Goal: Task Accomplishment & Management: Complete application form

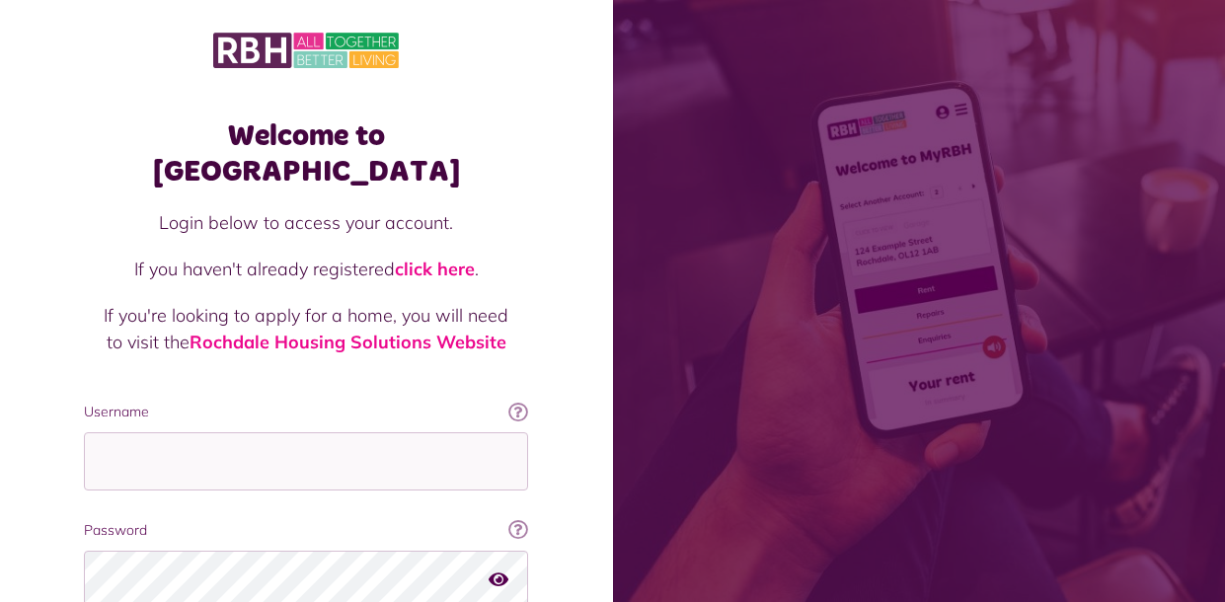
scroll to position [155, 0]
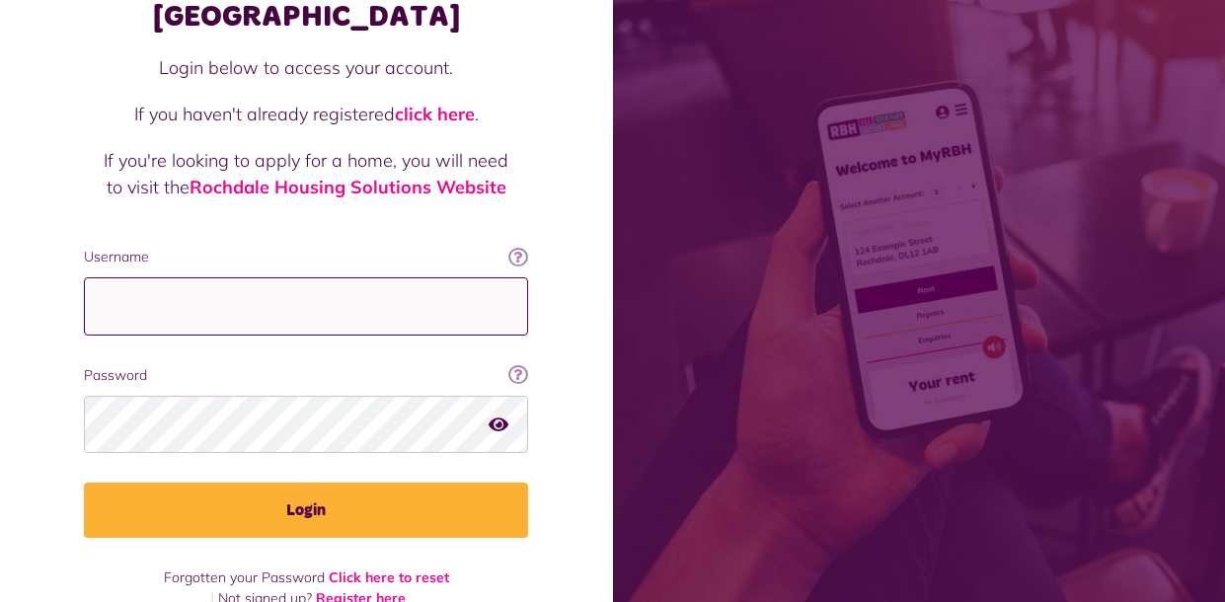
type input "**********"
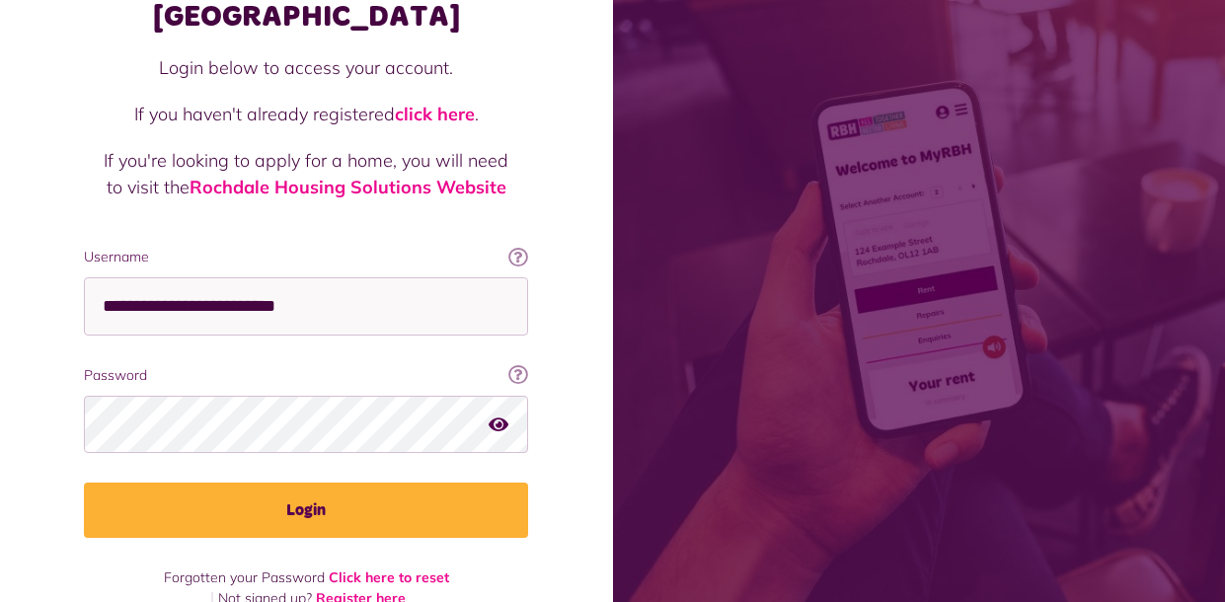
click at [150, 506] on div "**********" at bounding box center [306, 277] width 484 height 666
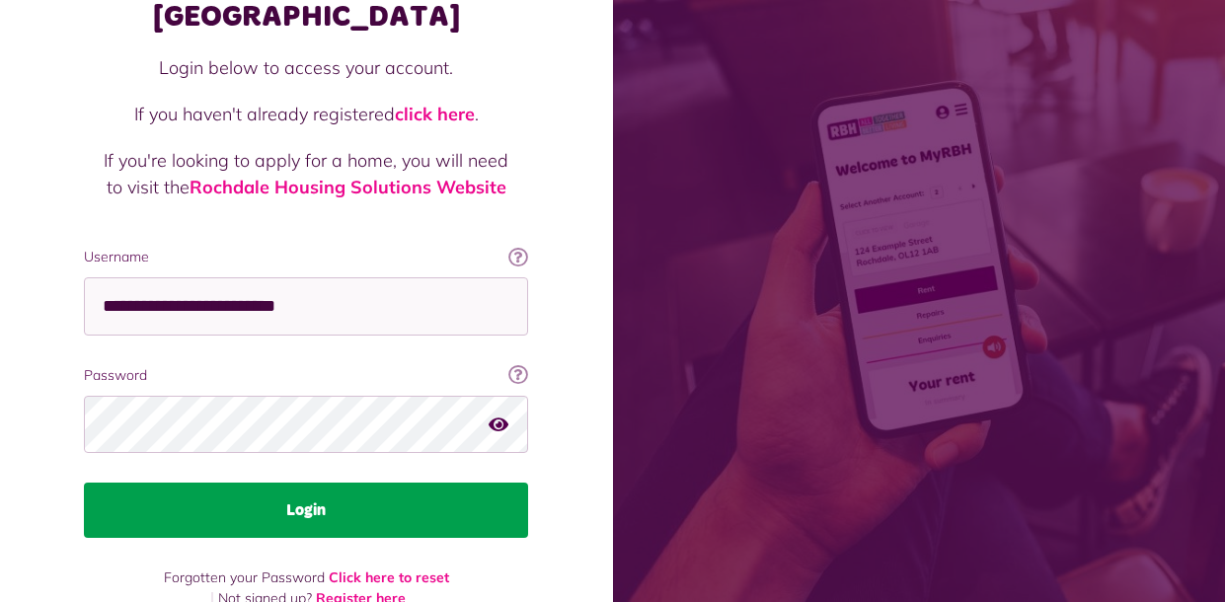
click at [158, 492] on button "Login" at bounding box center [306, 510] width 444 height 55
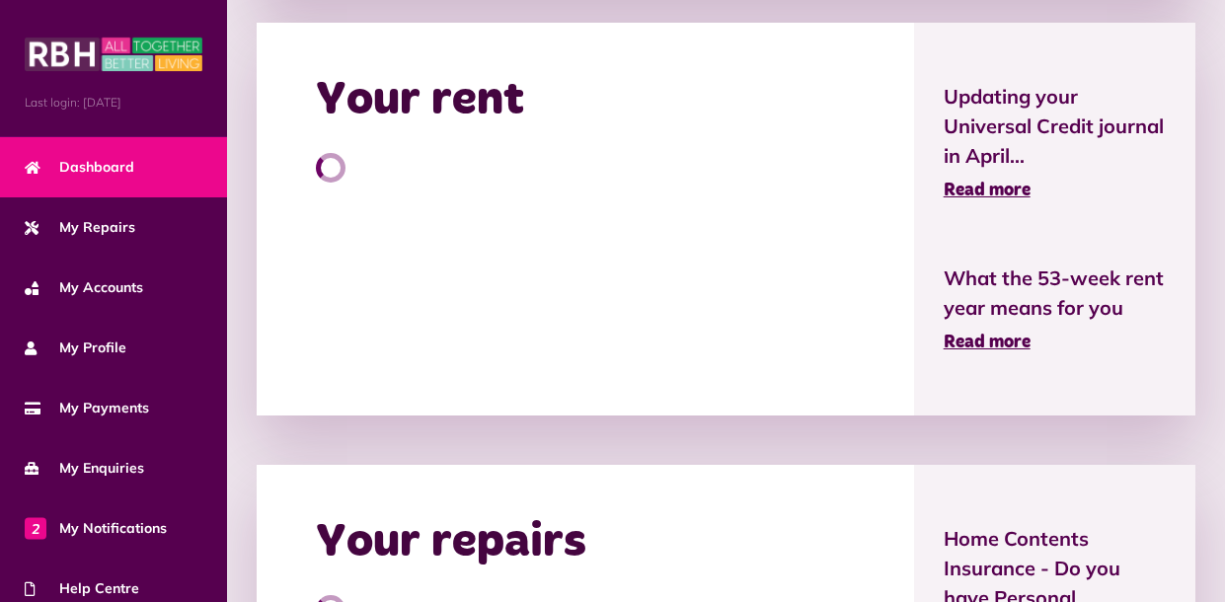
scroll to position [608, 0]
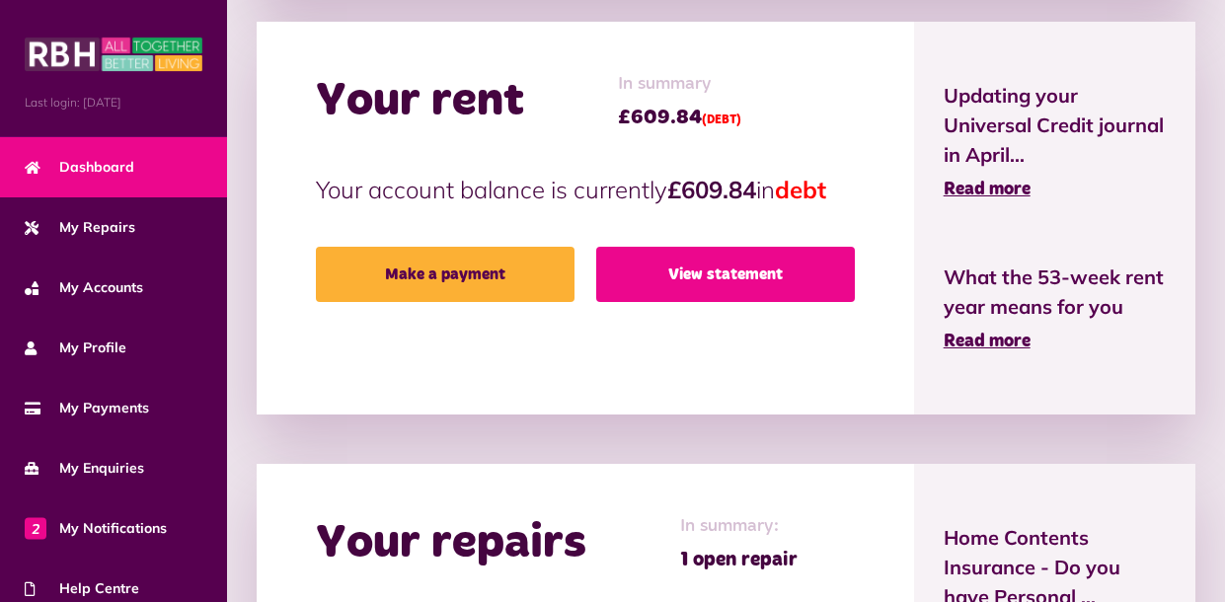
click at [750, 270] on link "View statement" at bounding box center [725, 274] width 259 height 55
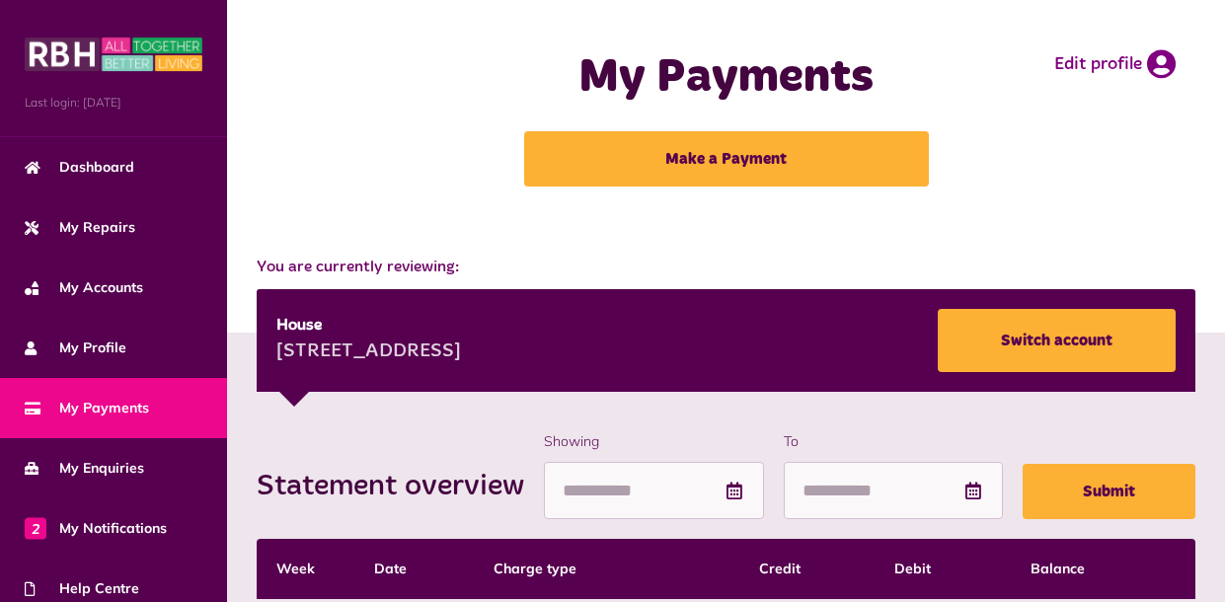
scroll to position [5, 0]
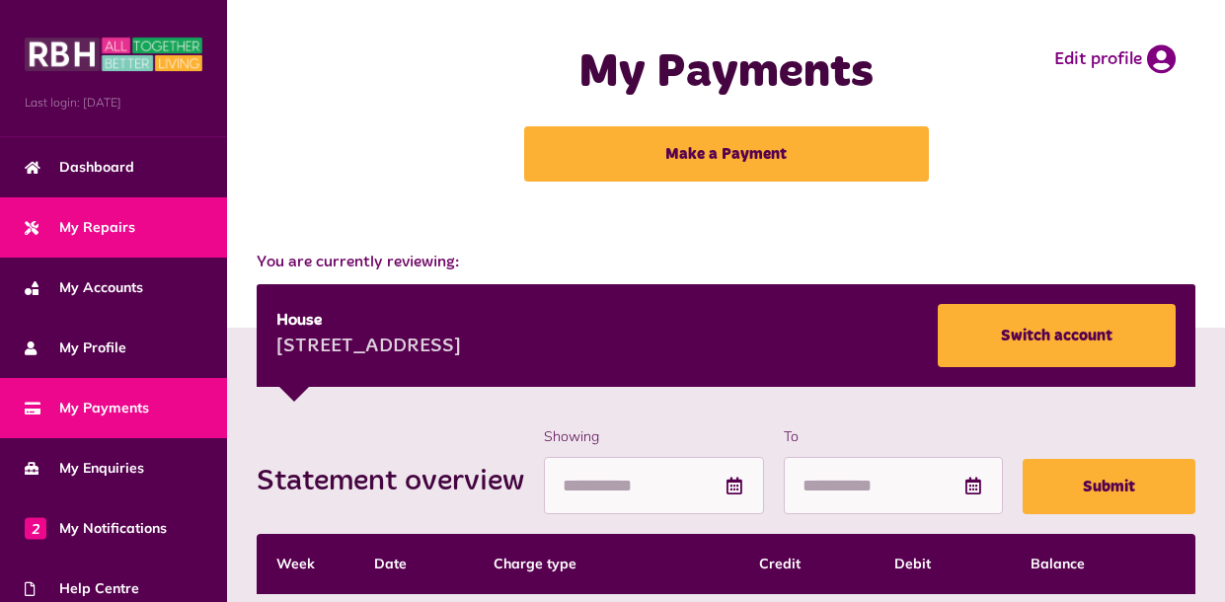
click at [117, 249] on link "My Repairs" at bounding box center [113, 227] width 227 height 60
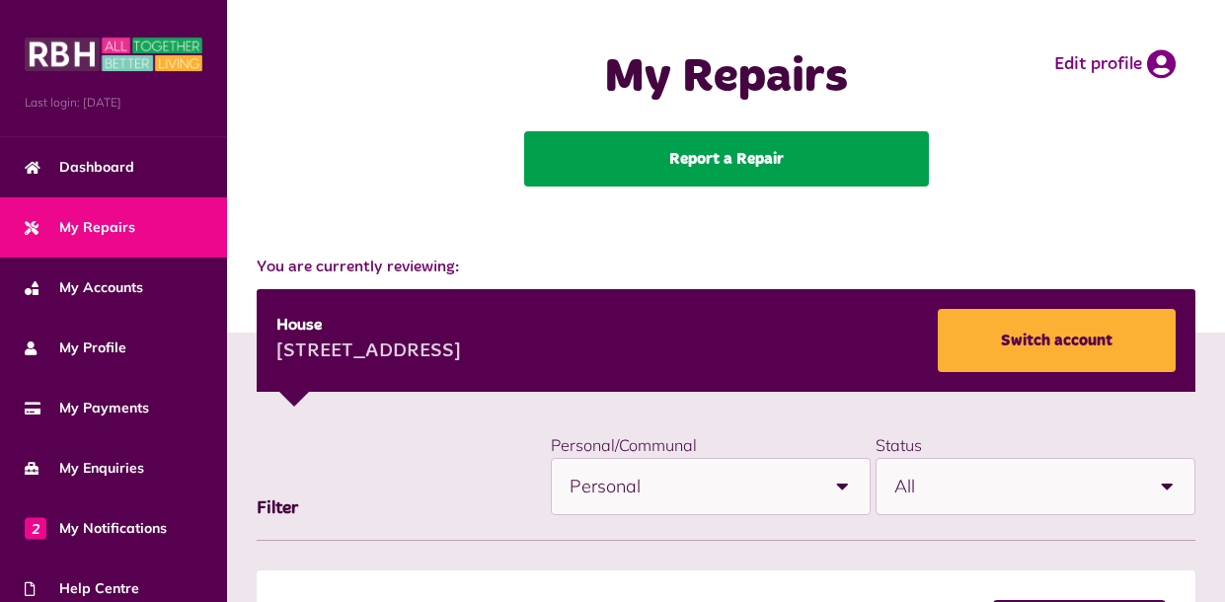
click at [691, 179] on link "Report a Repair" at bounding box center [726, 158] width 405 height 55
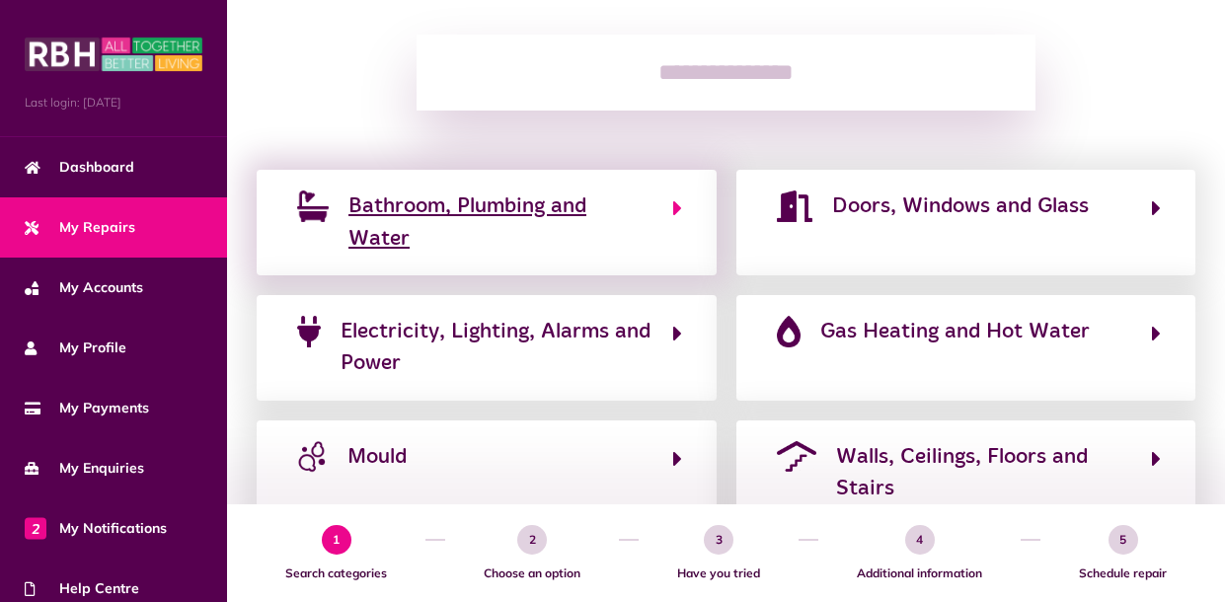
scroll to position [260, 0]
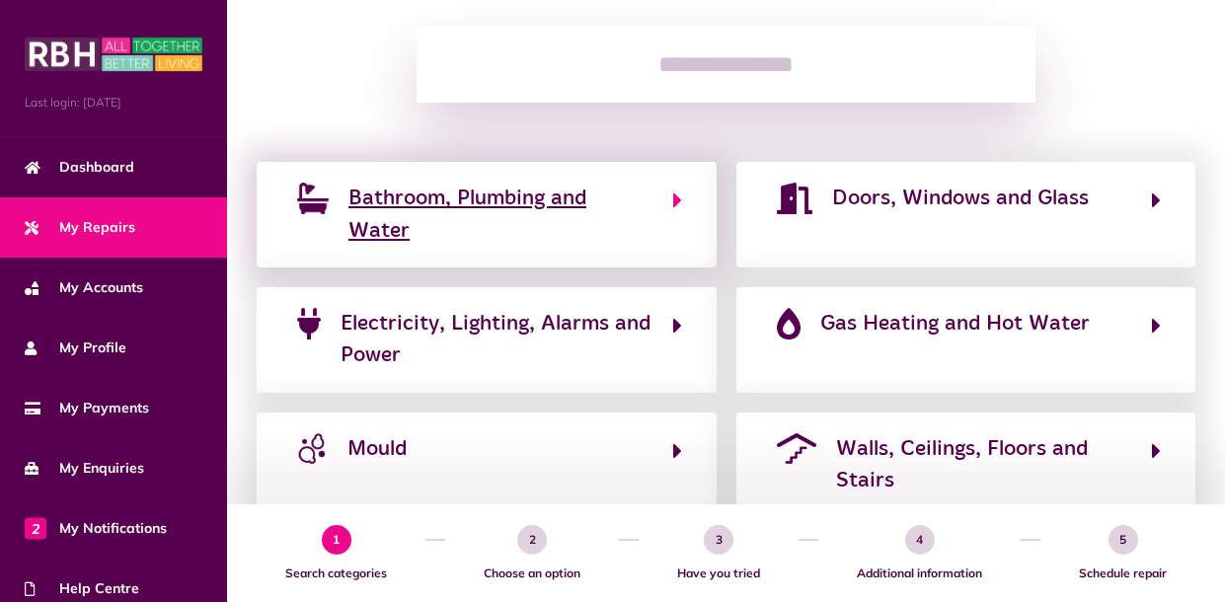
click at [568, 219] on span "Bathroom, Plumbing and Water" at bounding box center [501, 215] width 304 height 64
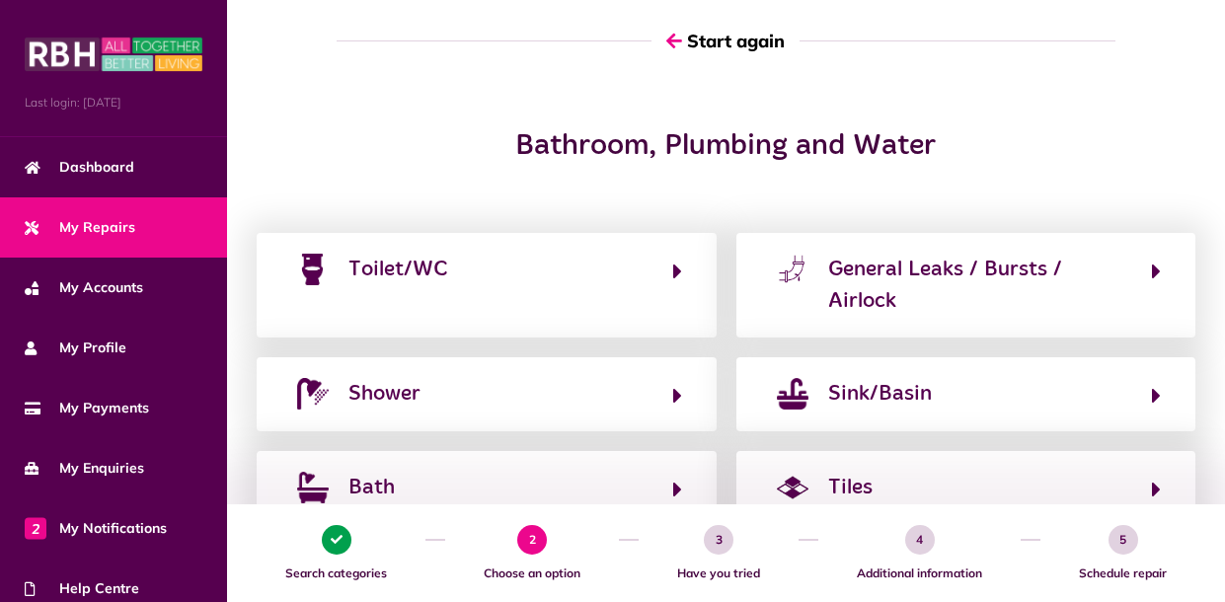
scroll to position [139, 0]
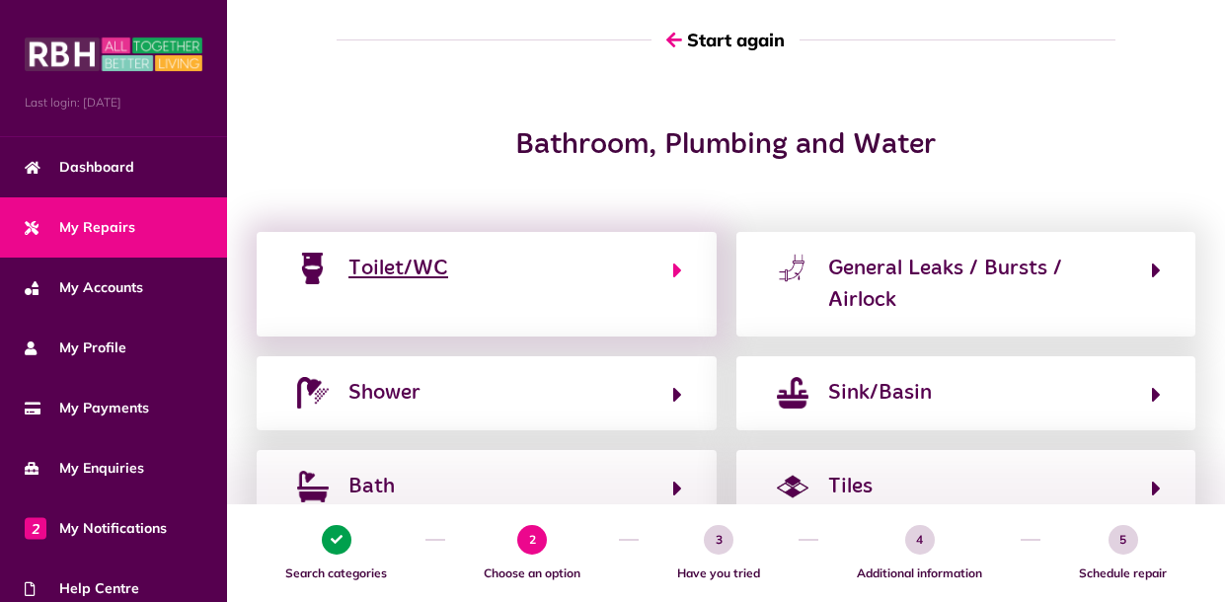
click at [543, 292] on button "Toilet/WC" at bounding box center [486, 285] width 391 height 66
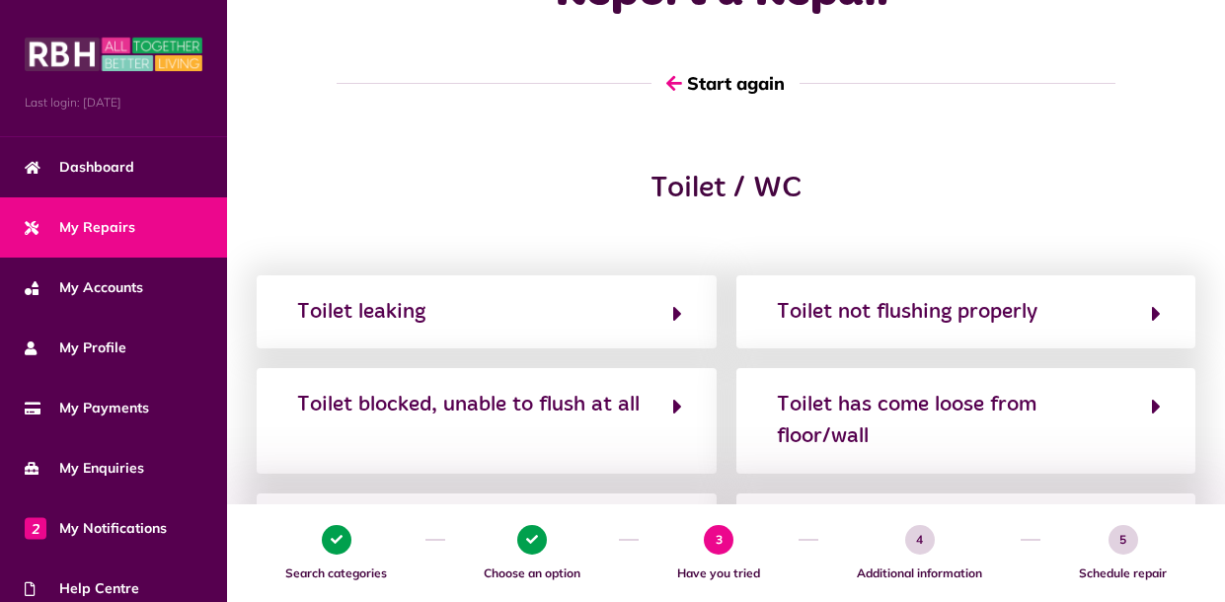
scroll to position [97, 0]
click at [537, 318] on button "Toilet leaking" at bounding box center [486, 311] width 391 height 34
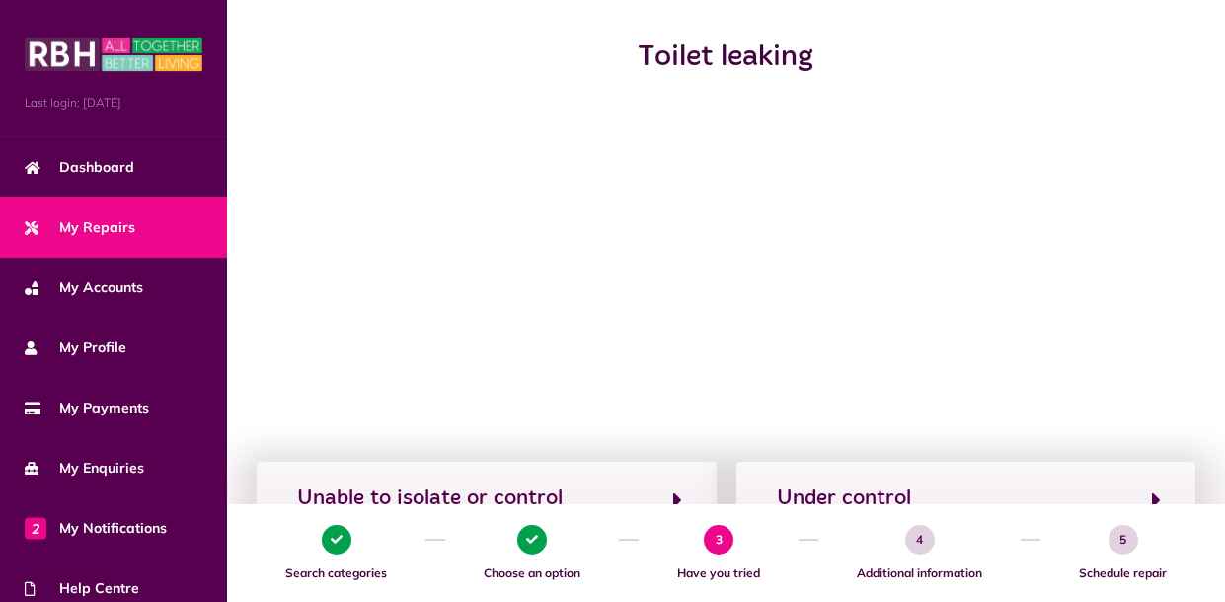
scroll to position [423, 0]
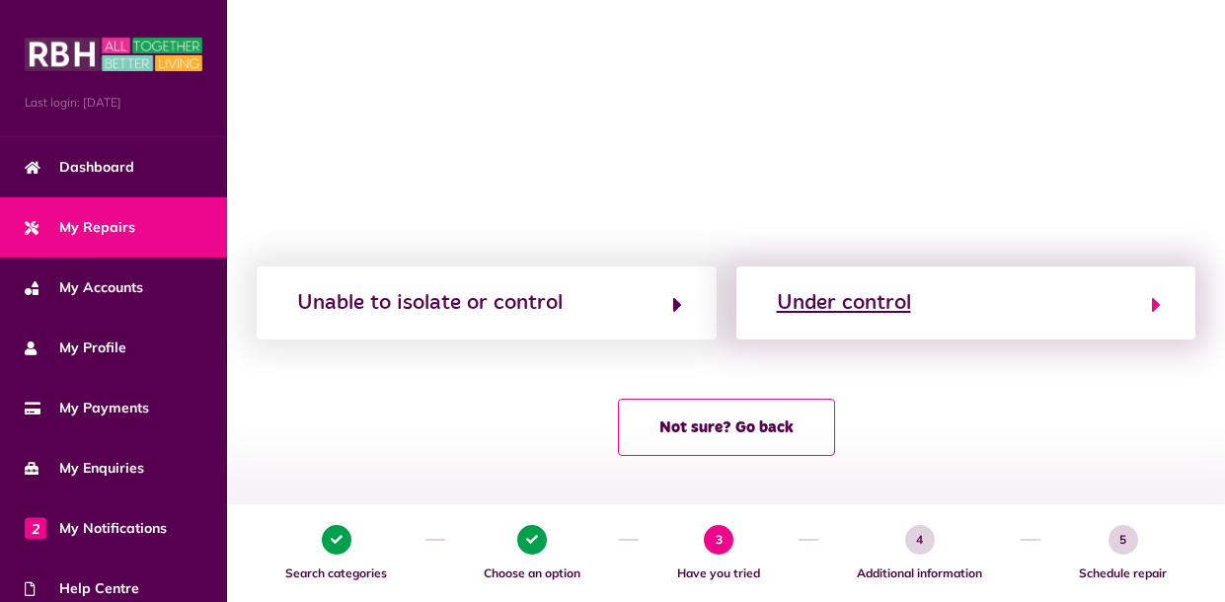
click at [825, 299] on div "Under control" at bounding box center [844, 303] width 134 height 32
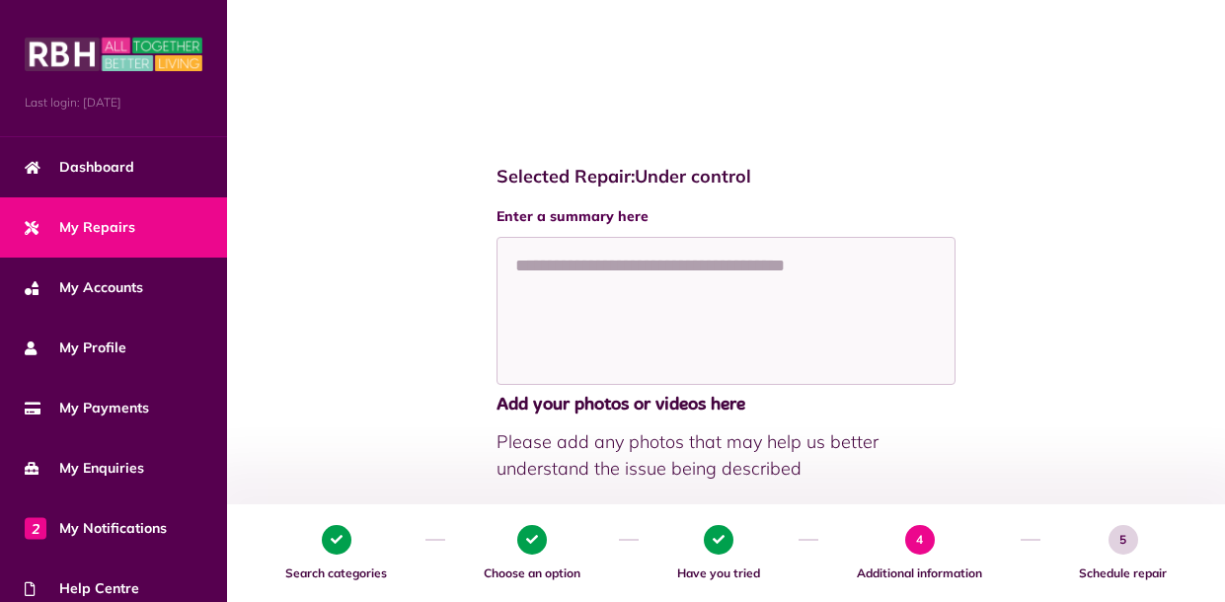
scroll to position [546, 0]
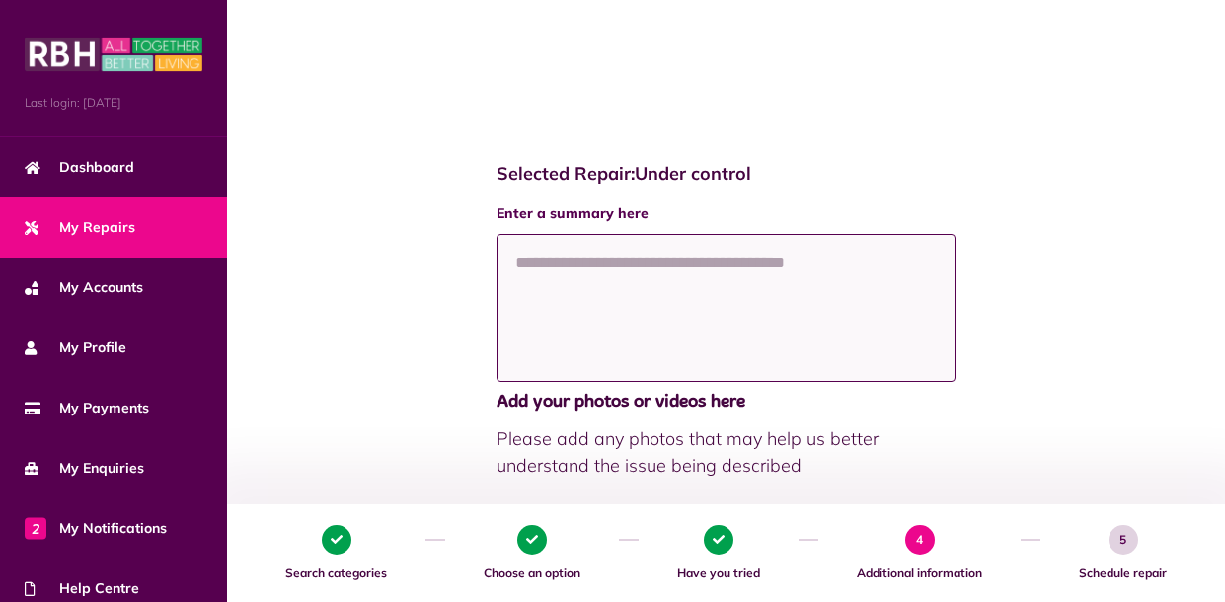
click at [825, 299] on textarea at bounding box center [727, 308] width 460 height 148
type textarea "*"
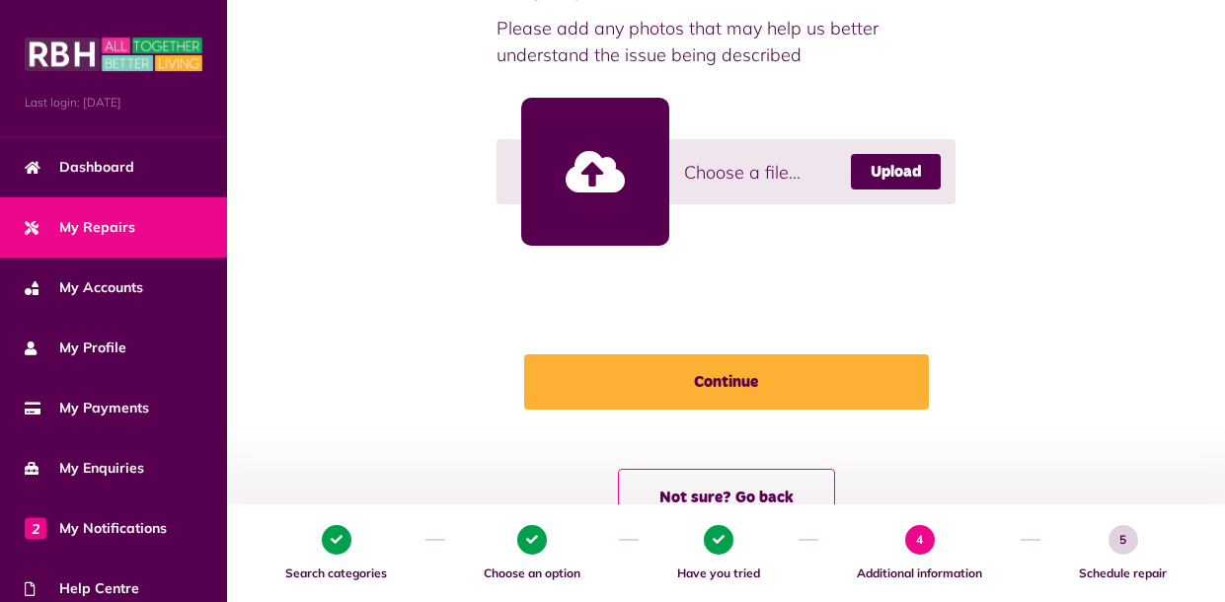
scroll to position [960, 0]
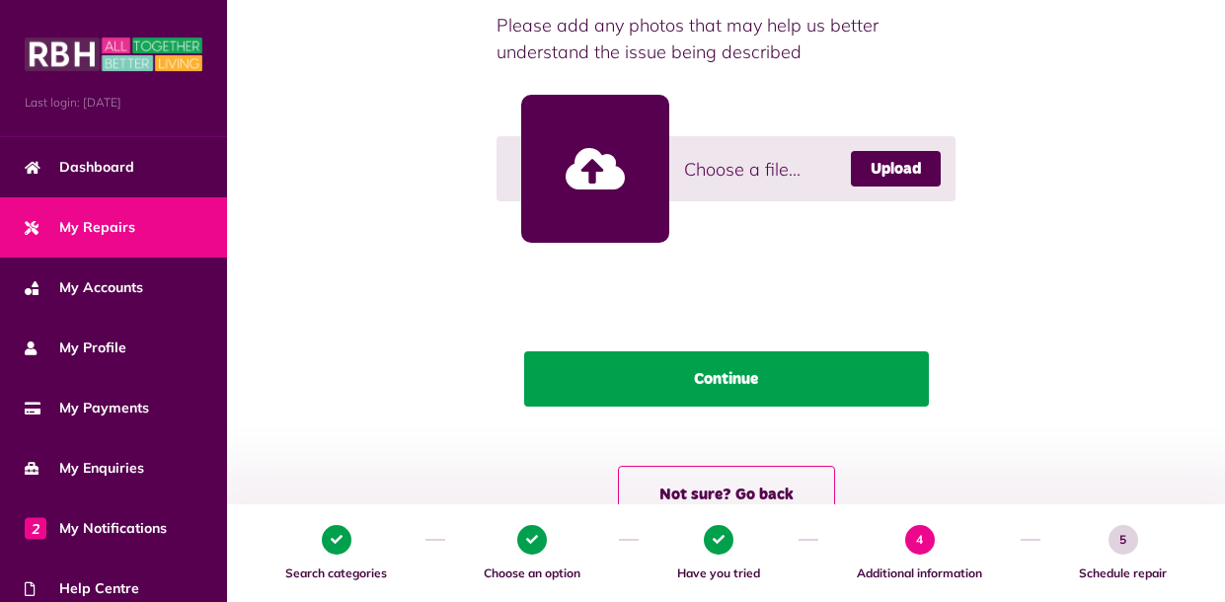
type textarea "**********"
click at [801, 369] on button "Continue" at bounding box center [726, 379] width 405 height 55
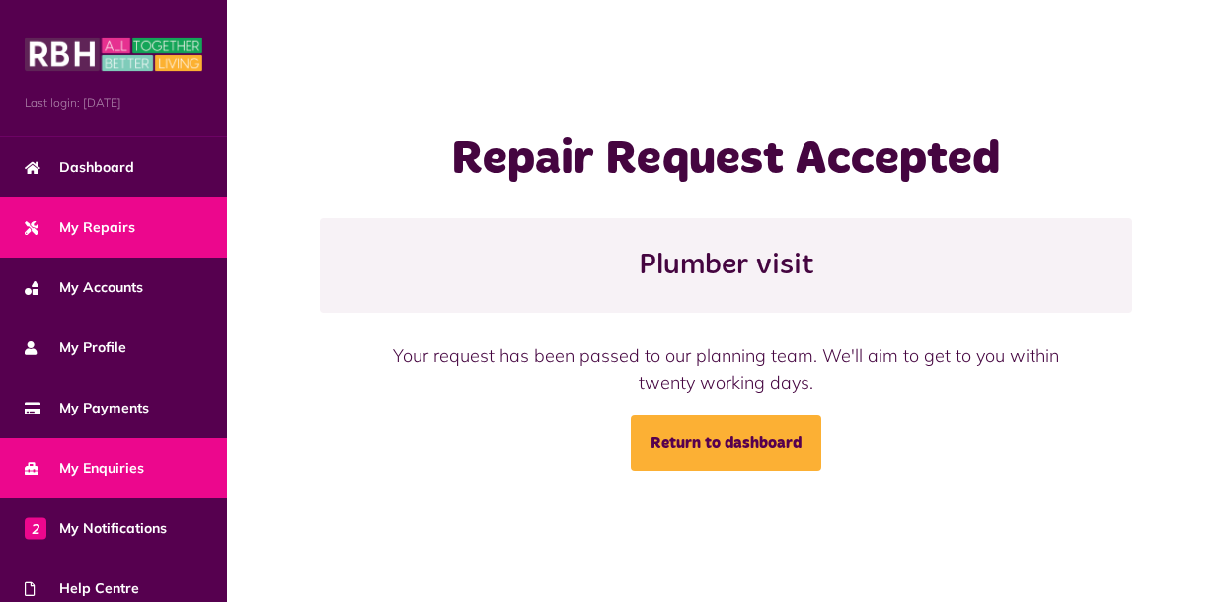
click at [70, 482] on link "My Enquiries" at bounding box center [113, 468] width 227 height 60
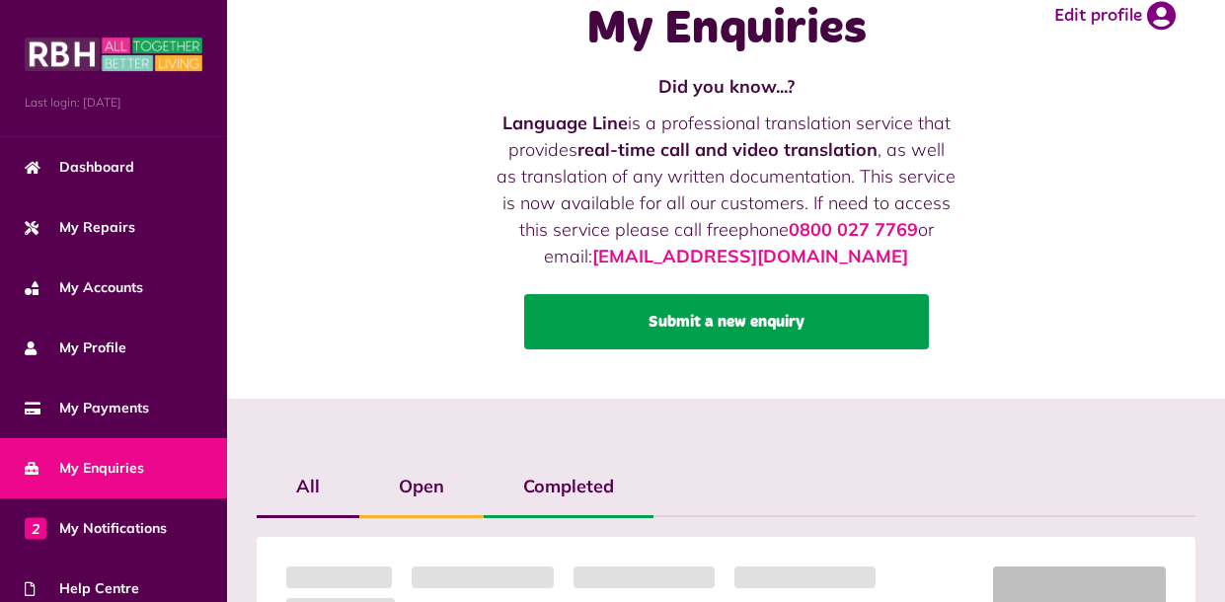
scroll to position [37, 0]
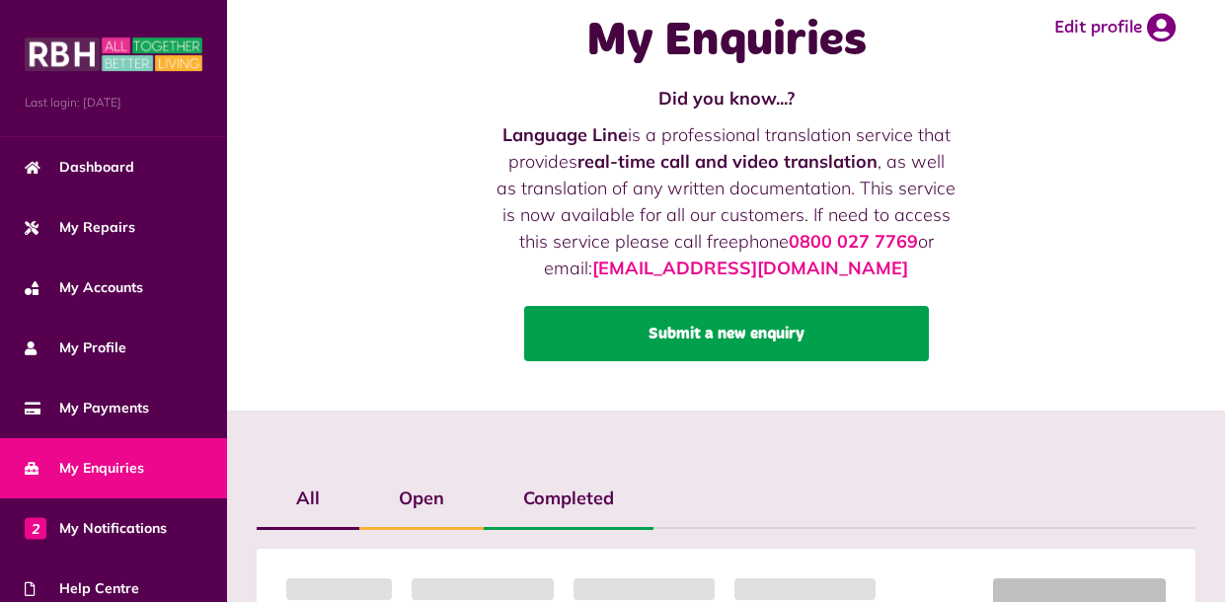
click at [612, 345] on link "Submit a new enquiry" at bounding box center [726, 333] width 405 height 55
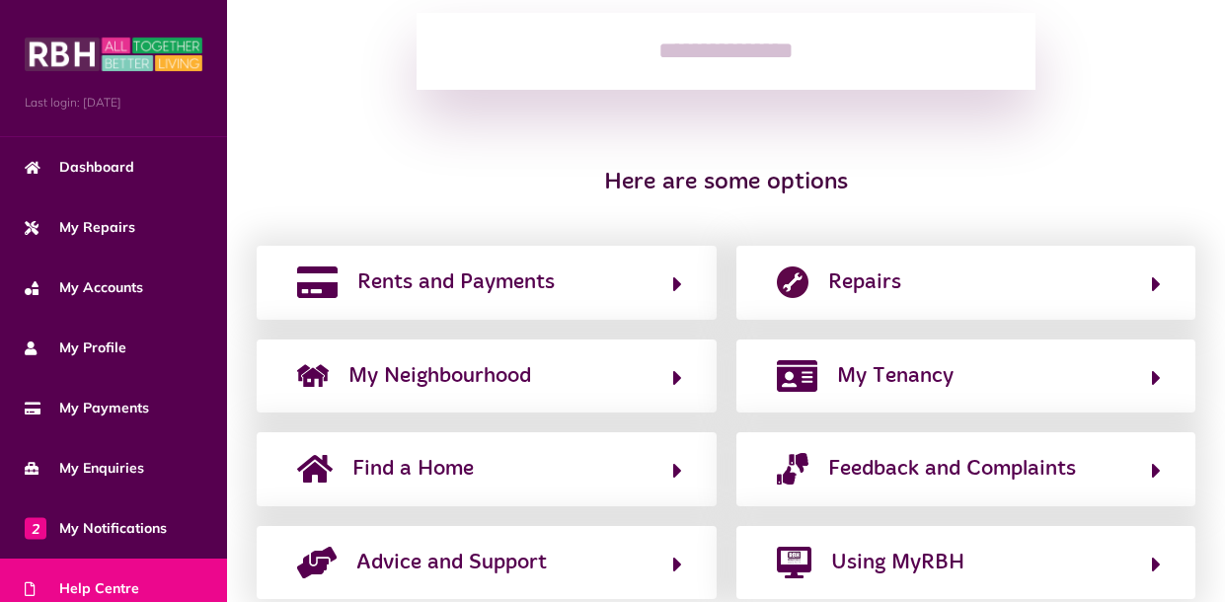
scroll to position [363, 0]
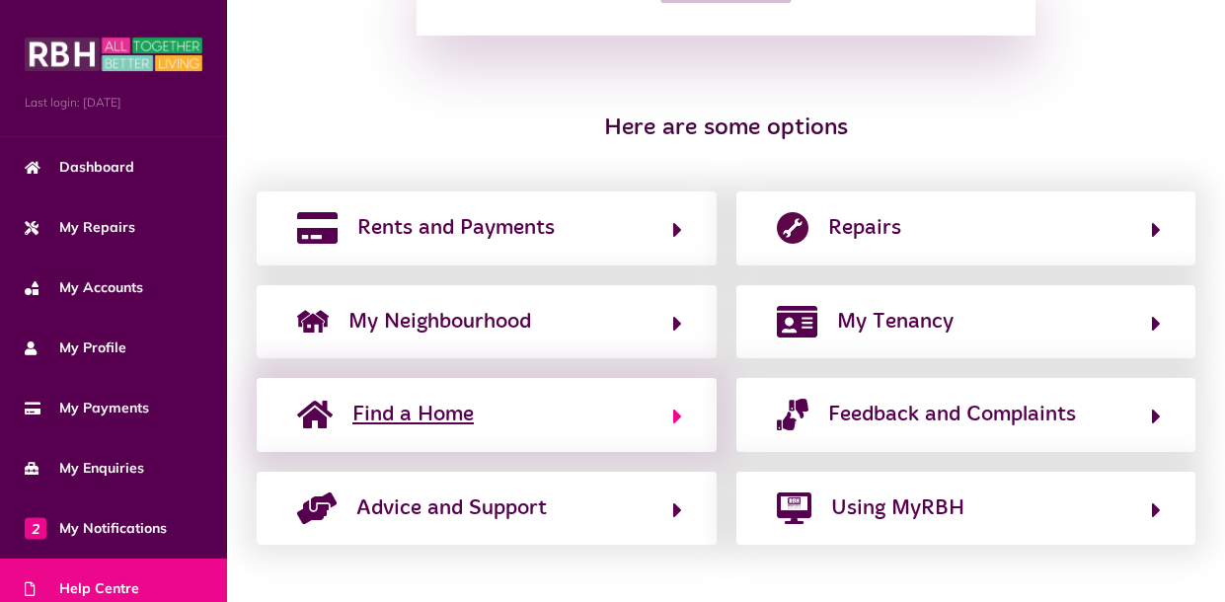
click at [525, 424] on button "Find a Home" at bounding box center [486, 415] width 391 height 34
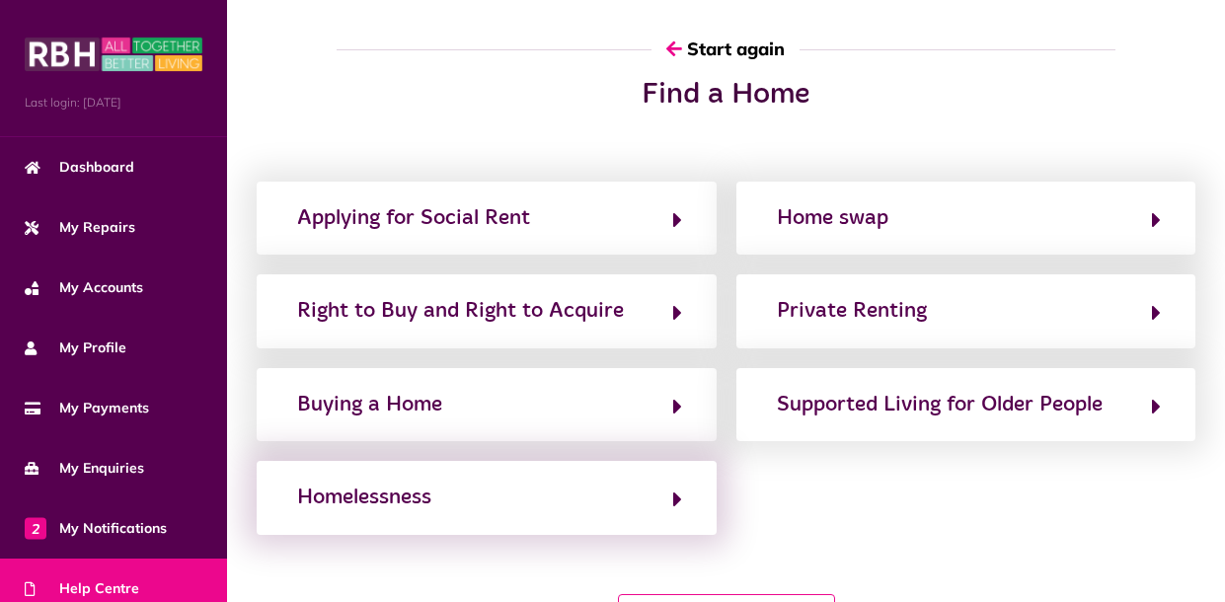
scroll to position [12, 0]
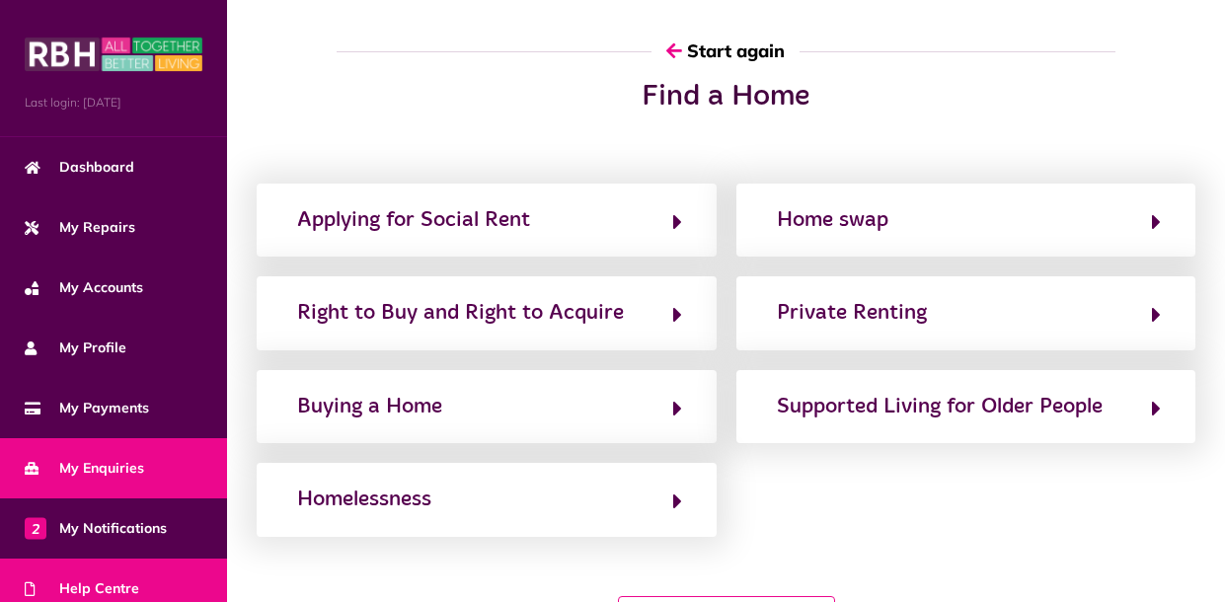
click at [84, 452] on link "My Enquiries" at bounding box center [113, 468] width 227 height 60
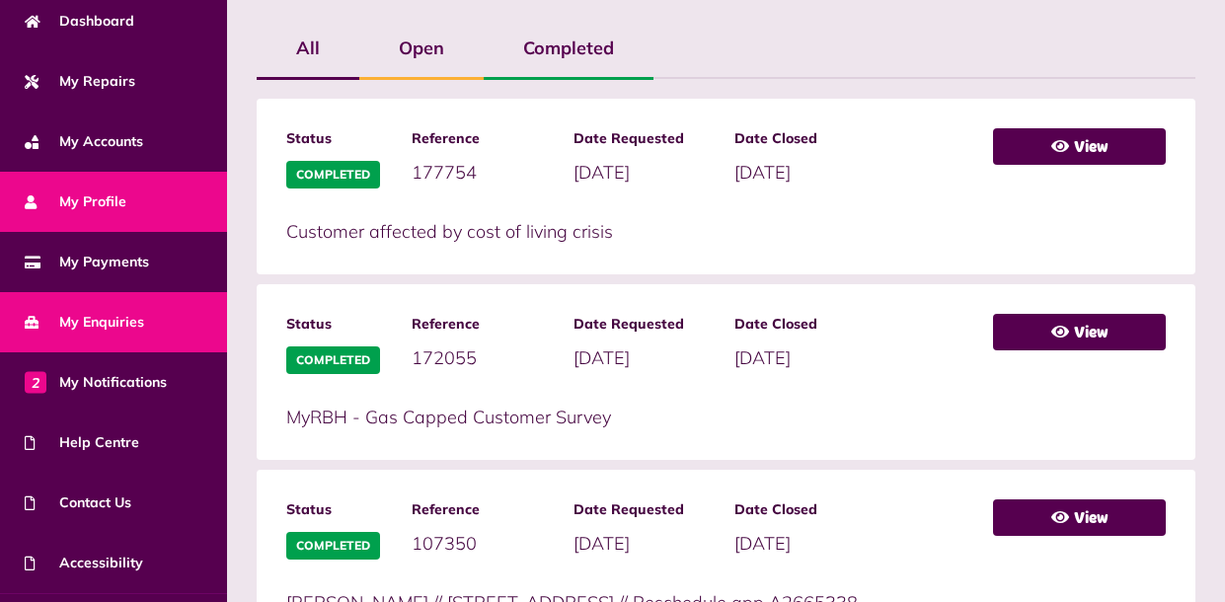
scroll to position [146, 0]
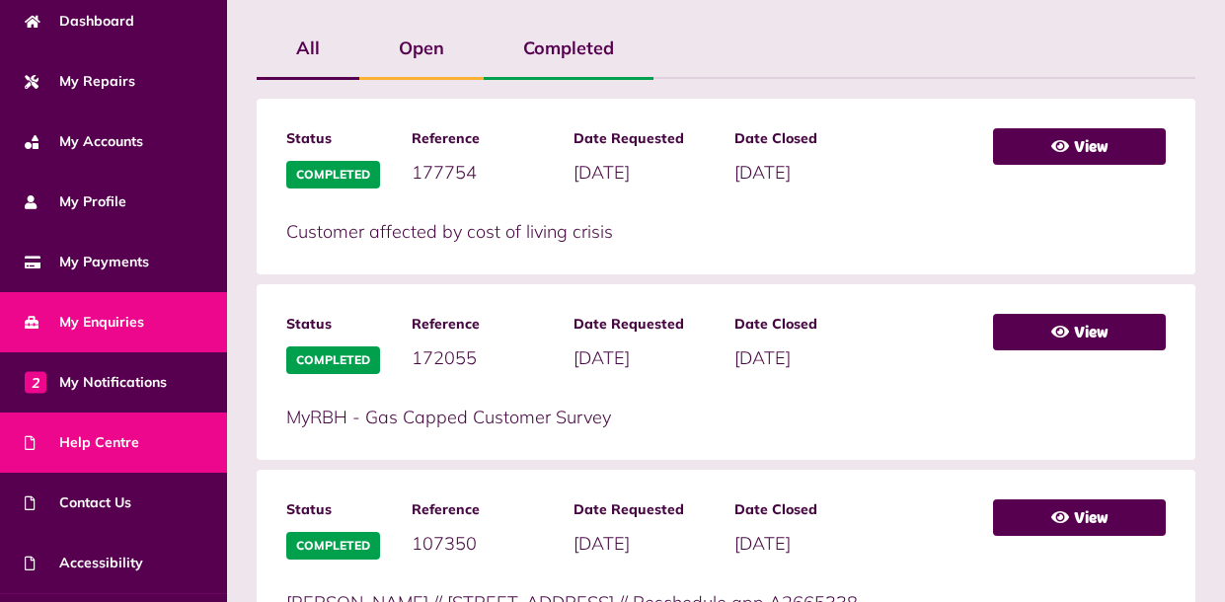
click at [119, 436] on span "Help Centre" at bounding box center [82, 442] width 115 height 21
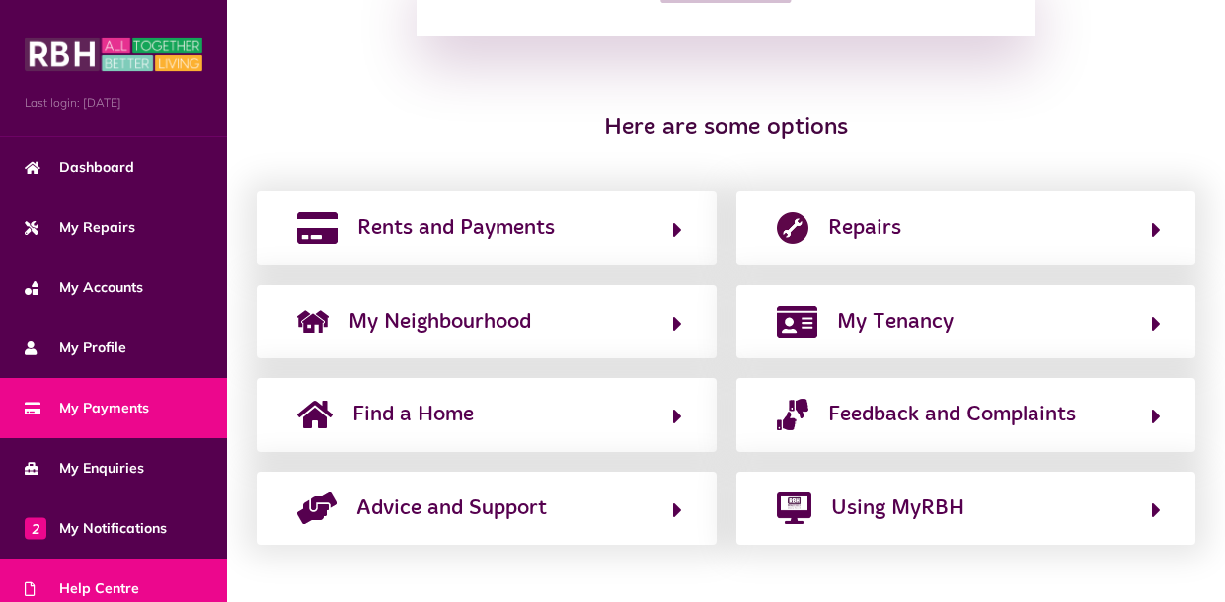
scroll to position [196, 0]
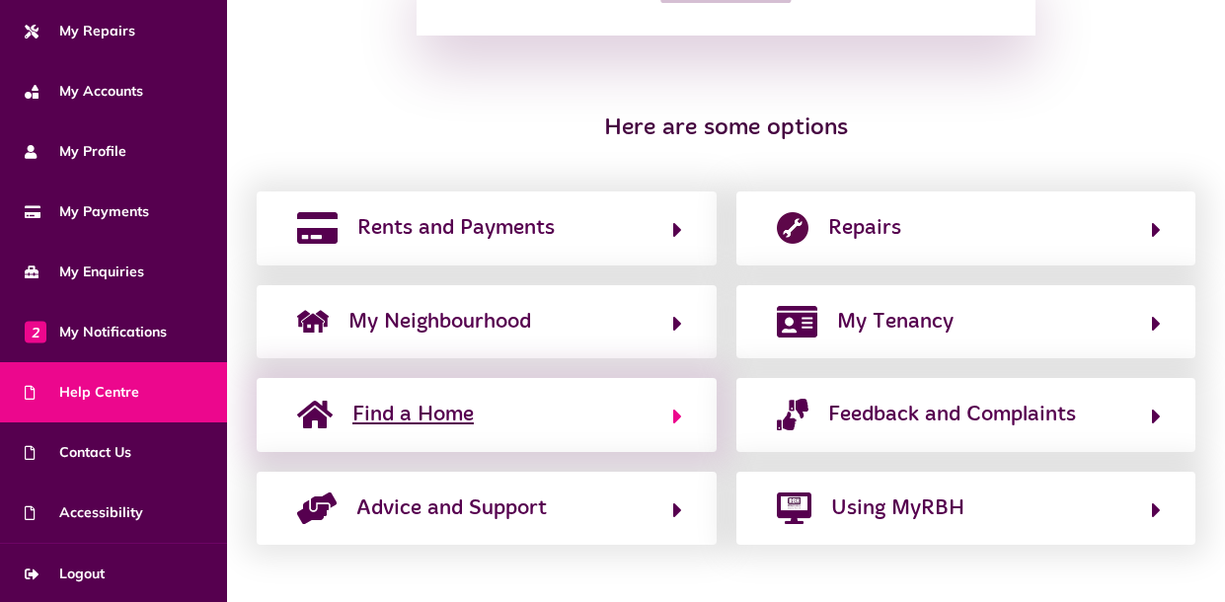
click at [555, 408] on button "Find a Home" at bounding box center [486, 415] width 391 height 34
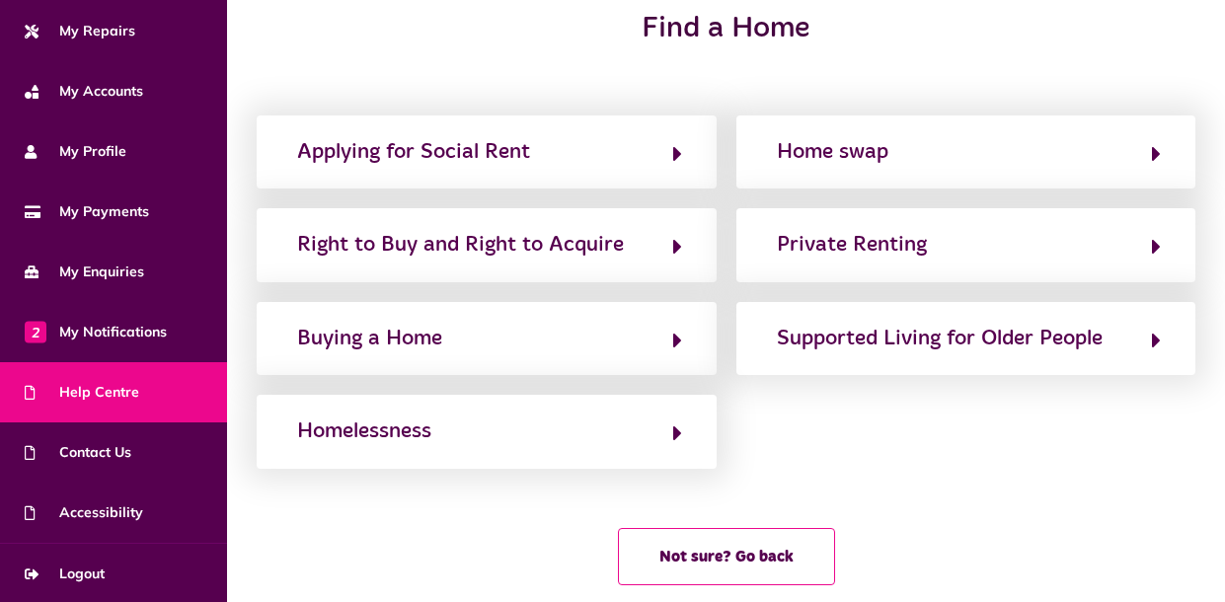
scroll to position [0, 0]
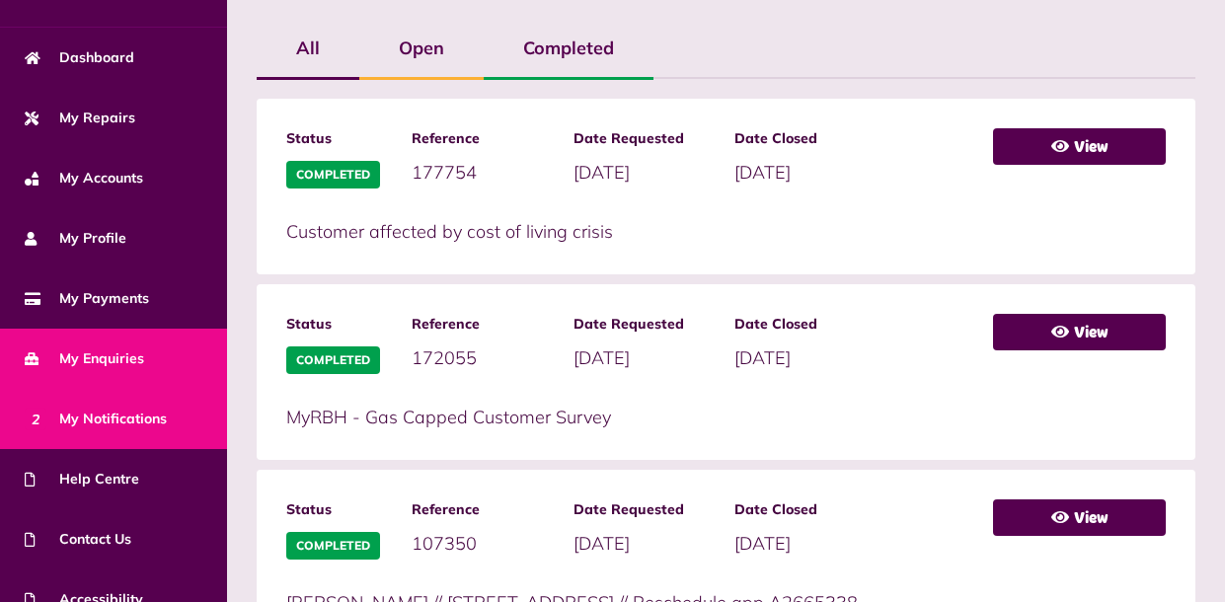
scroll to position [123, 0]
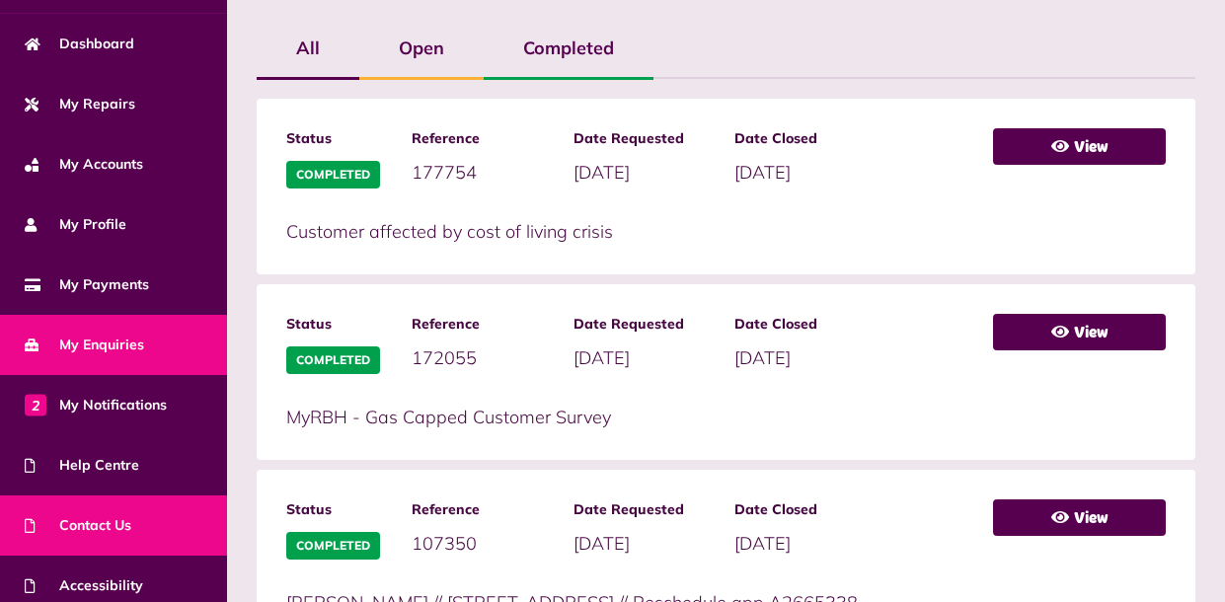
click at [94, 519] on span "Contact Us" at bounding box center [78, 525] width 107 height 21
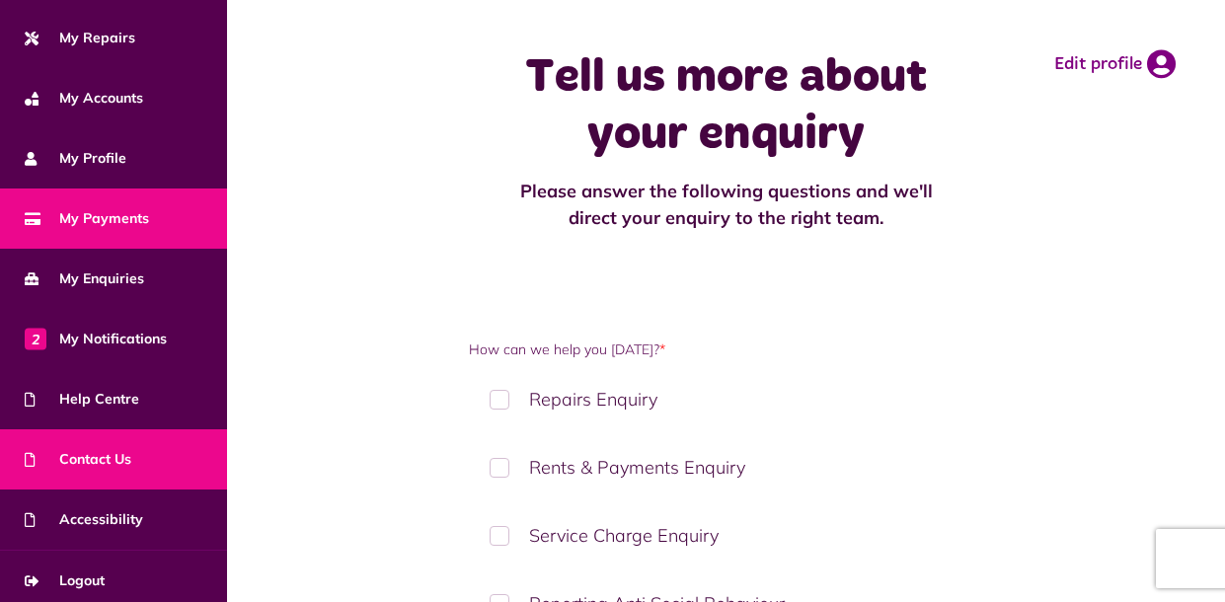
scroll to position [196, 0]
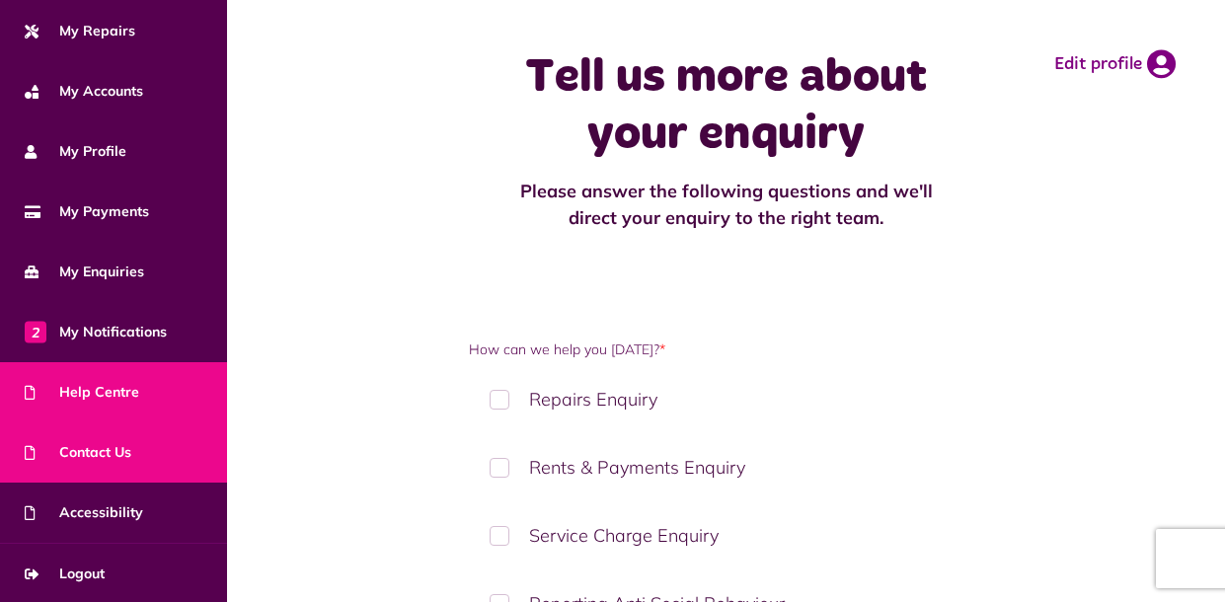
click at [144, 391] on link "Help Centre" at bounding box center [113, 392] width 227 height 60
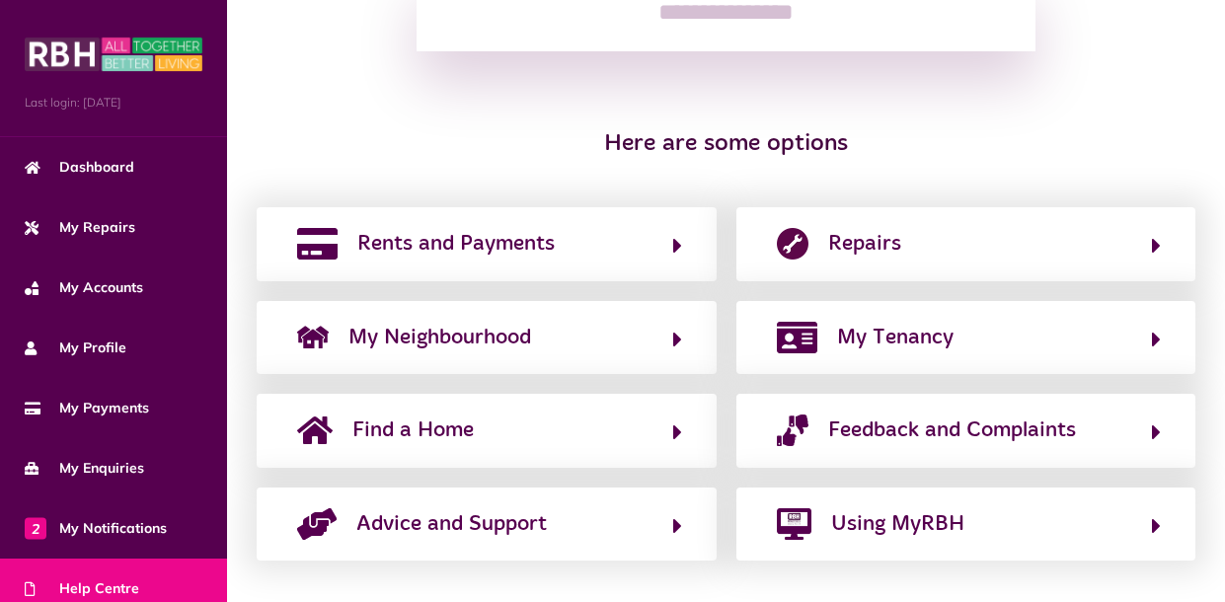
scroll to position [352, 0]
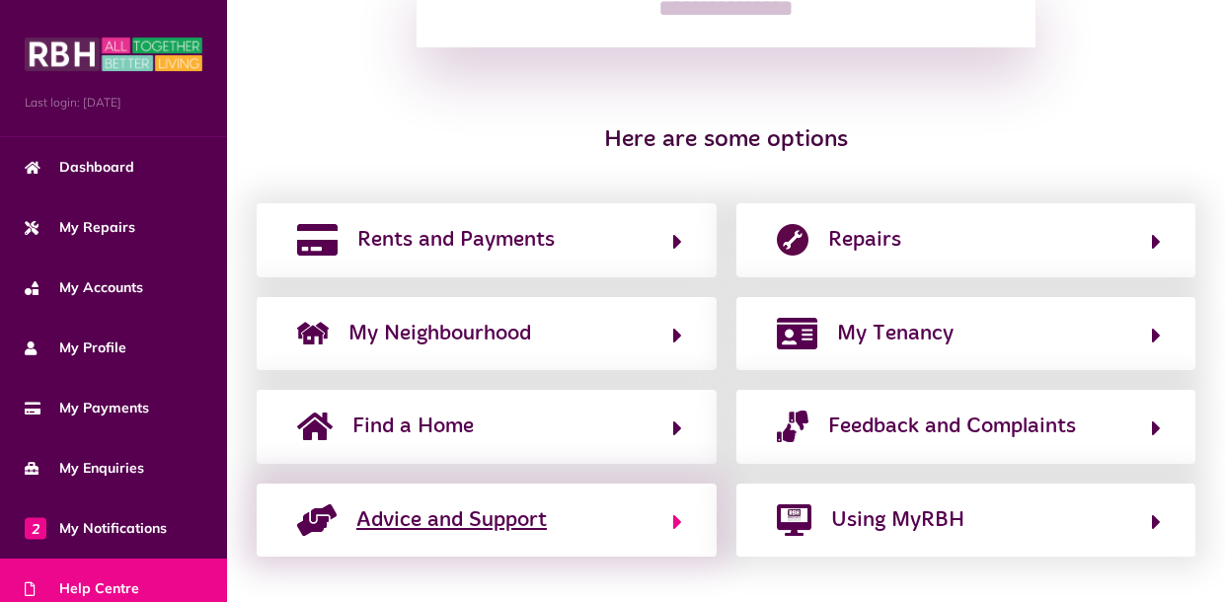
click at [473, 526] on span "Advice and Support" at bounding box center [451, 521] width 191 height 32
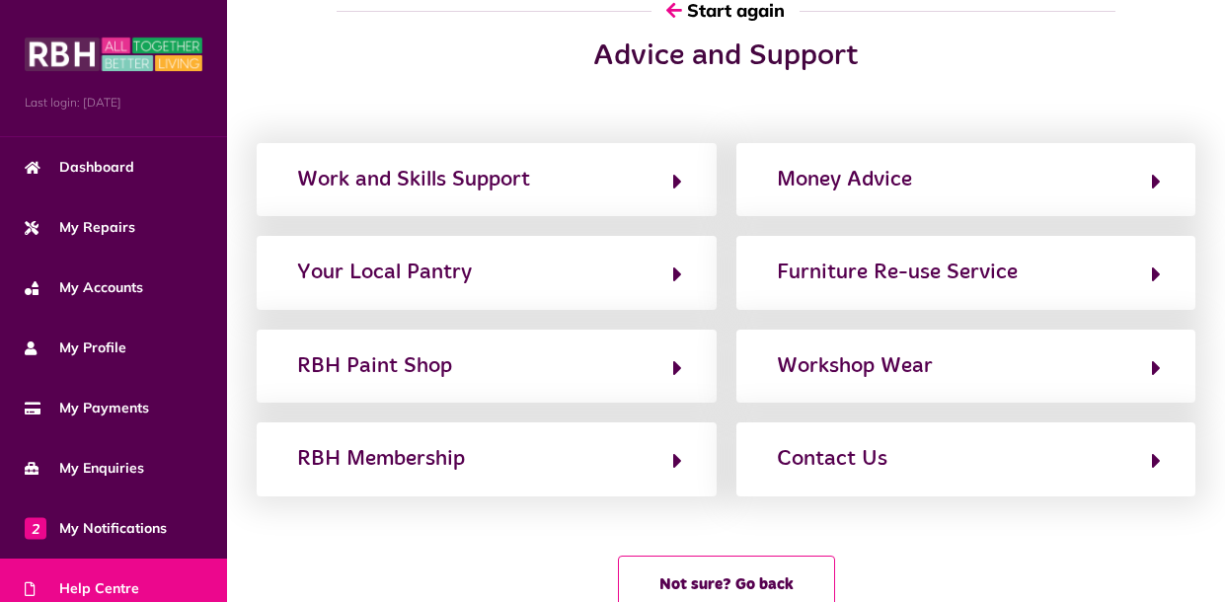
scroll to position [120, 0]
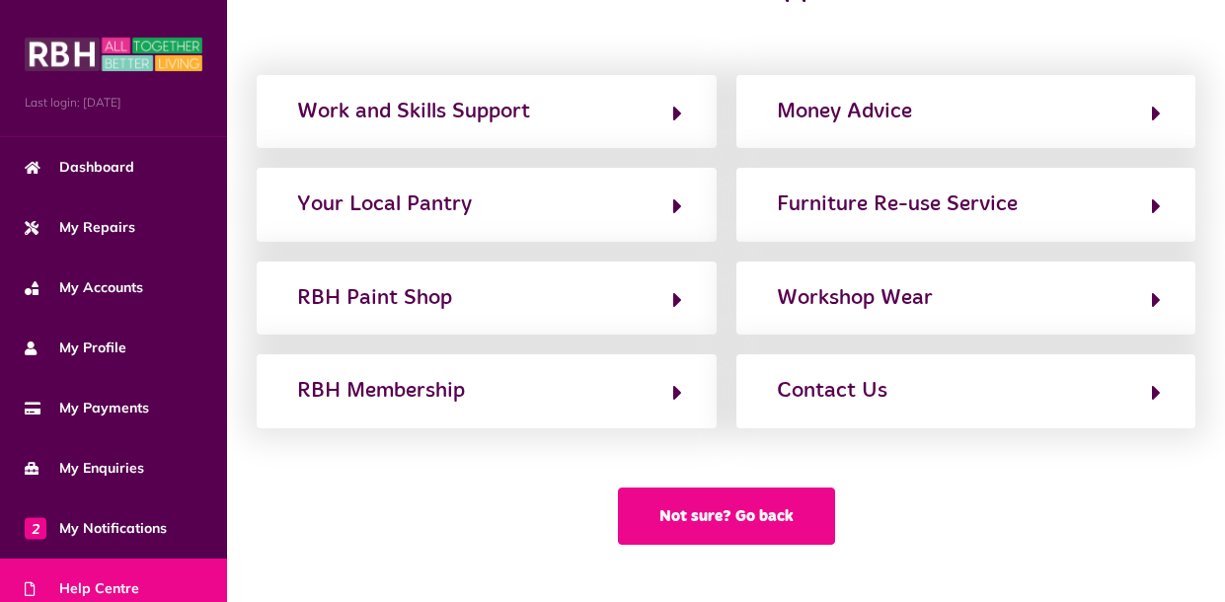
click at [635, 502] on button "Not sure? Go back" at bounding box center [726, 516] width 217 height 57
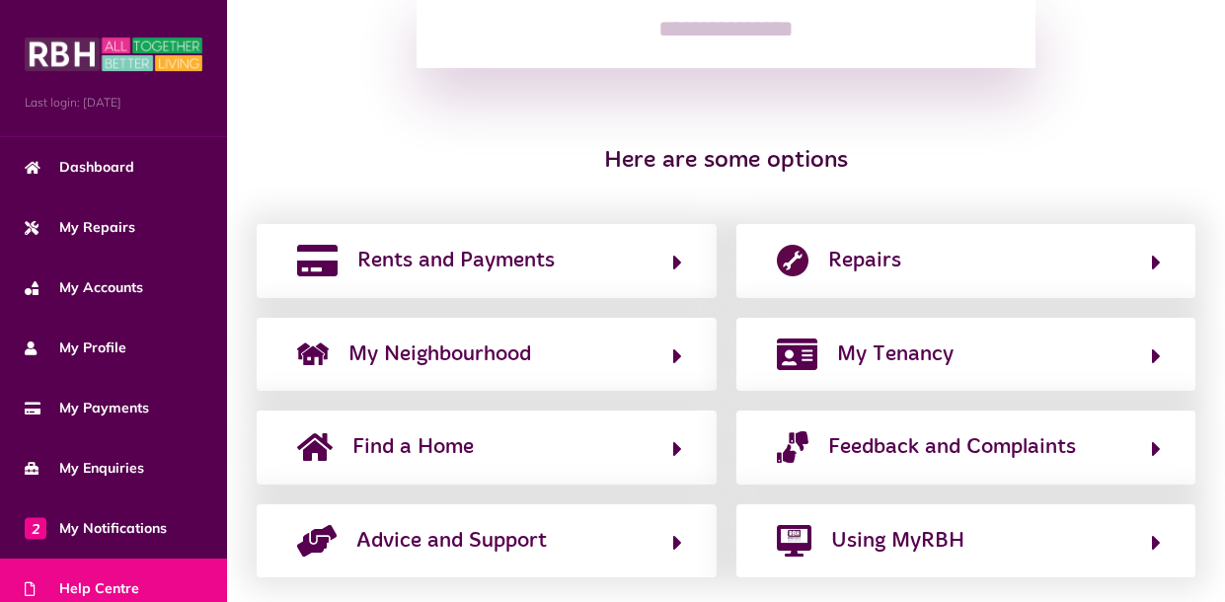
scroll to position [348, 0]
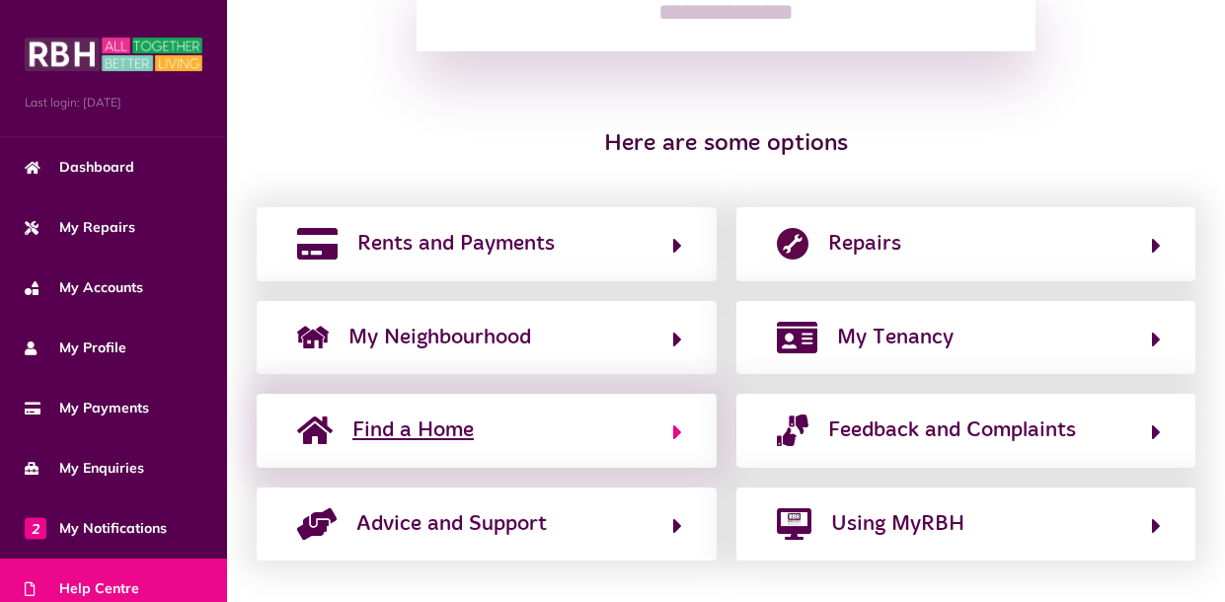
click at [549, 431] on button "Find a Home" at bounding box center [486, 431] width 391 height 34
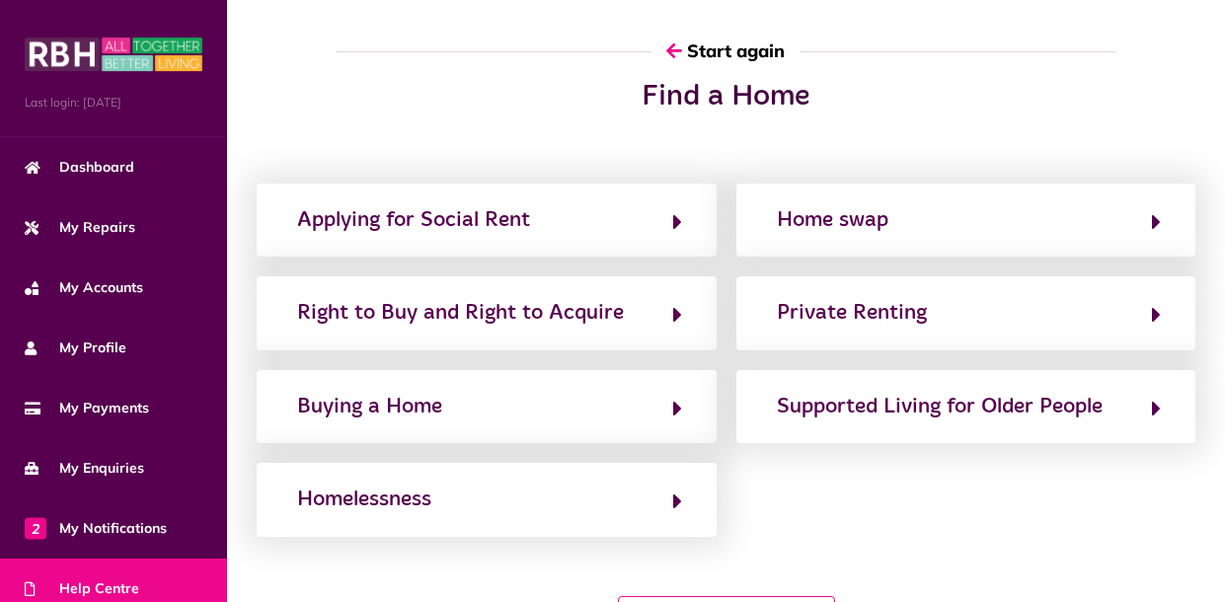
scroll to position [0, 0]
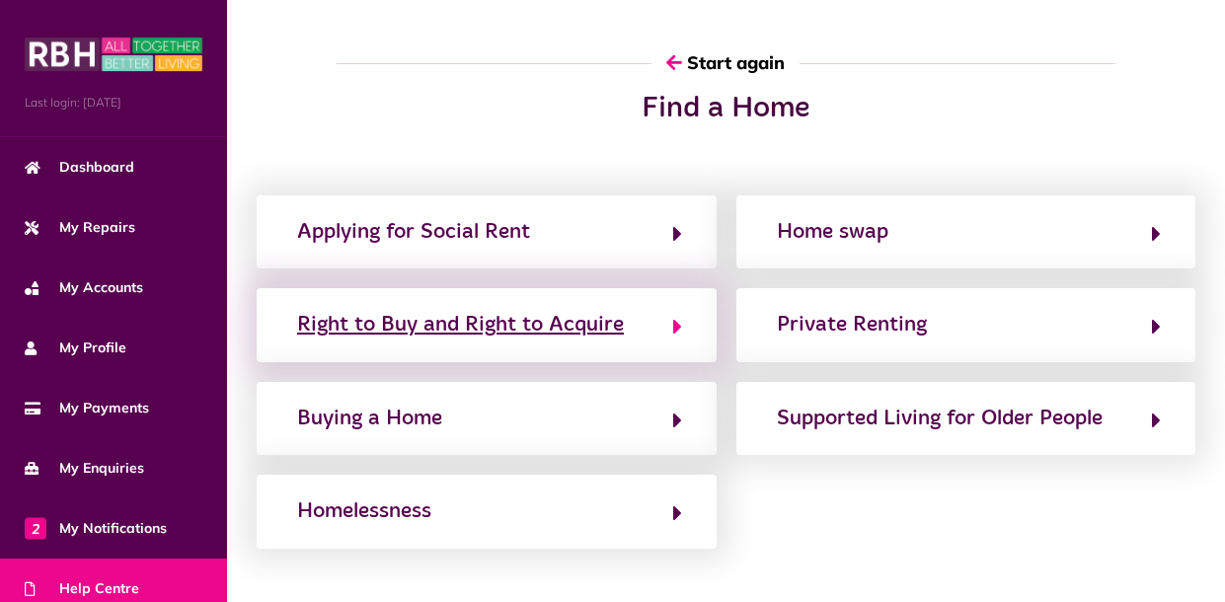
click at [520, 316] on div "Right to Buy and Right to Acquire" at bounding box center [460, 325] width 327 height 32
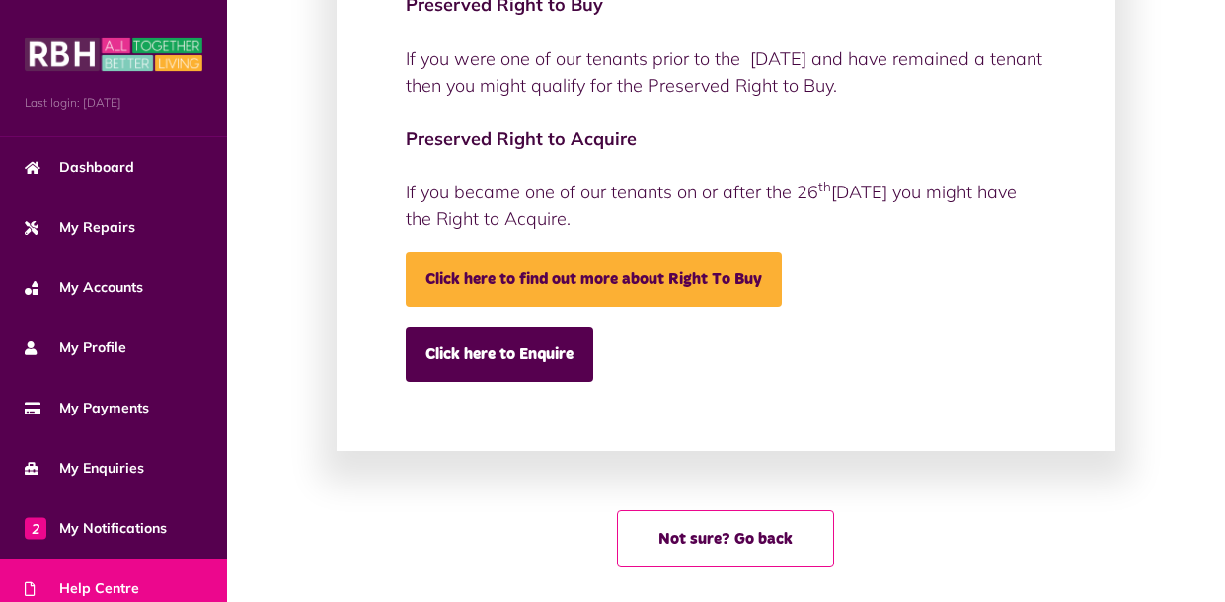
scroll to position [351, 0]
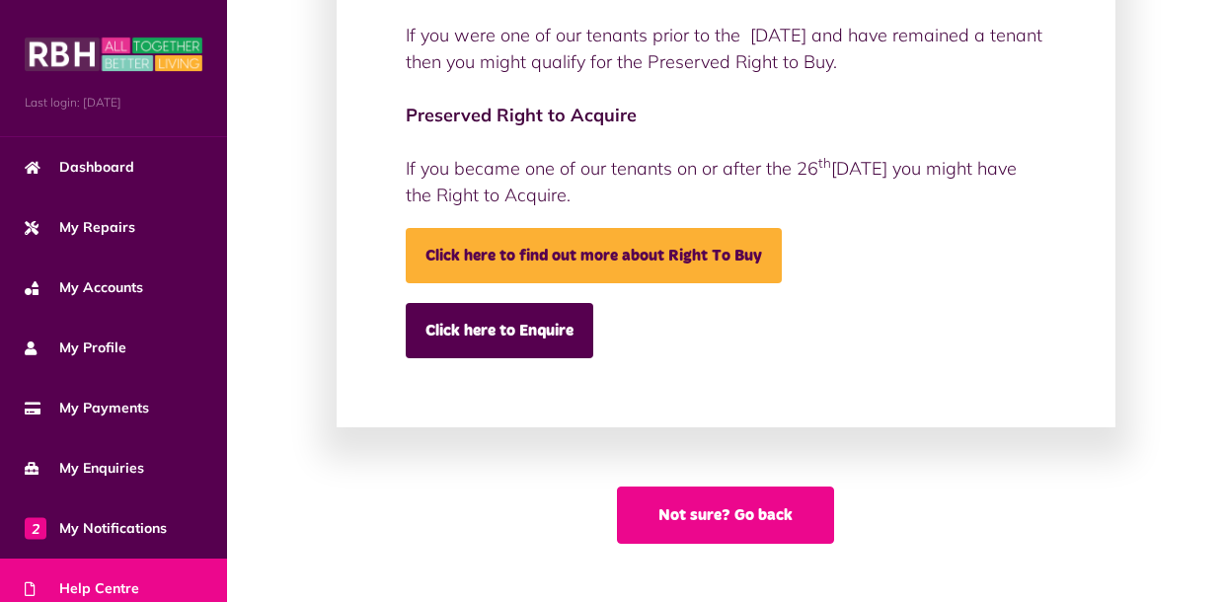
click at [641, 509] on button "Not sure? Go back" at bounding box center [725, 515] width 217 height 57
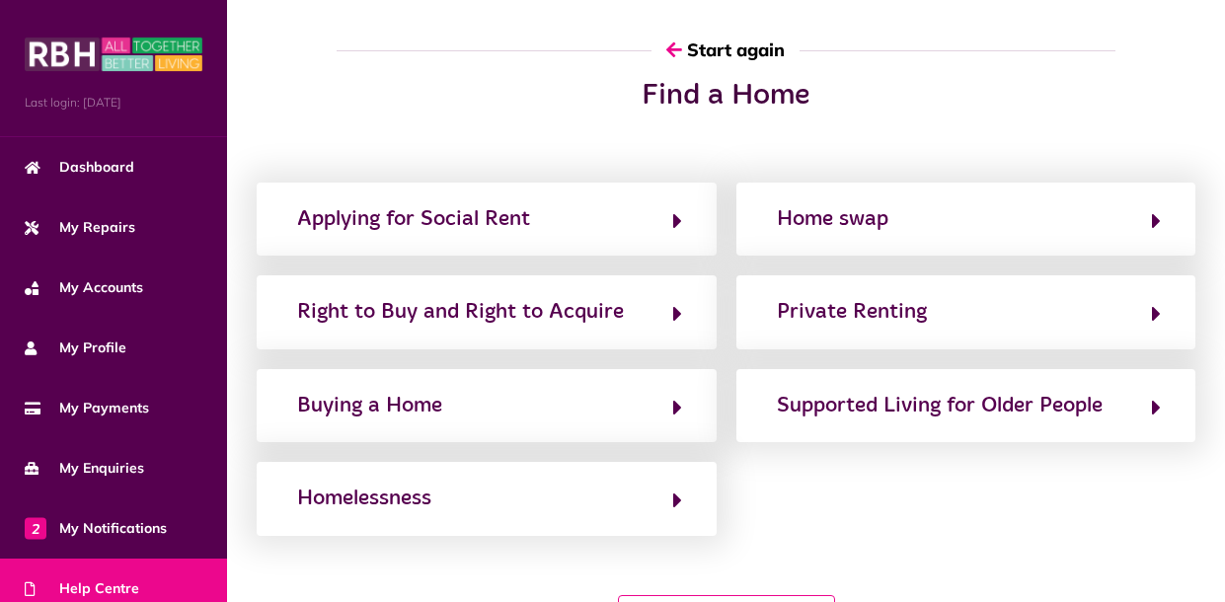
scroll to position [0, 0]
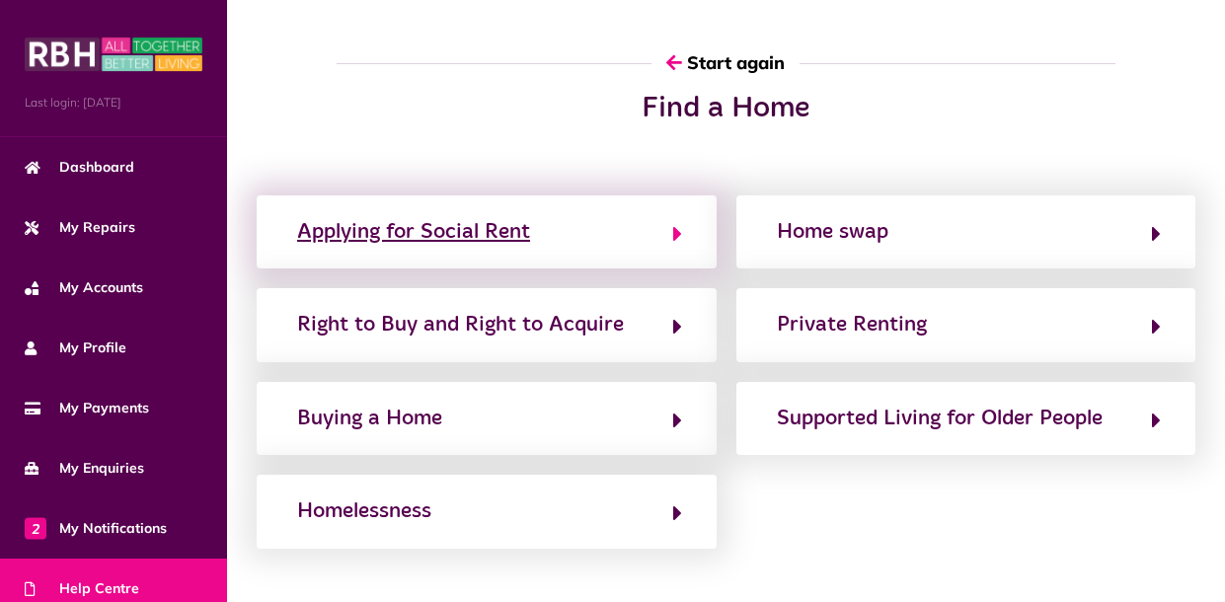
click at [550, 224] on button "Applying for Social Rent" at bounding box center [486, 232] width 391 height 34
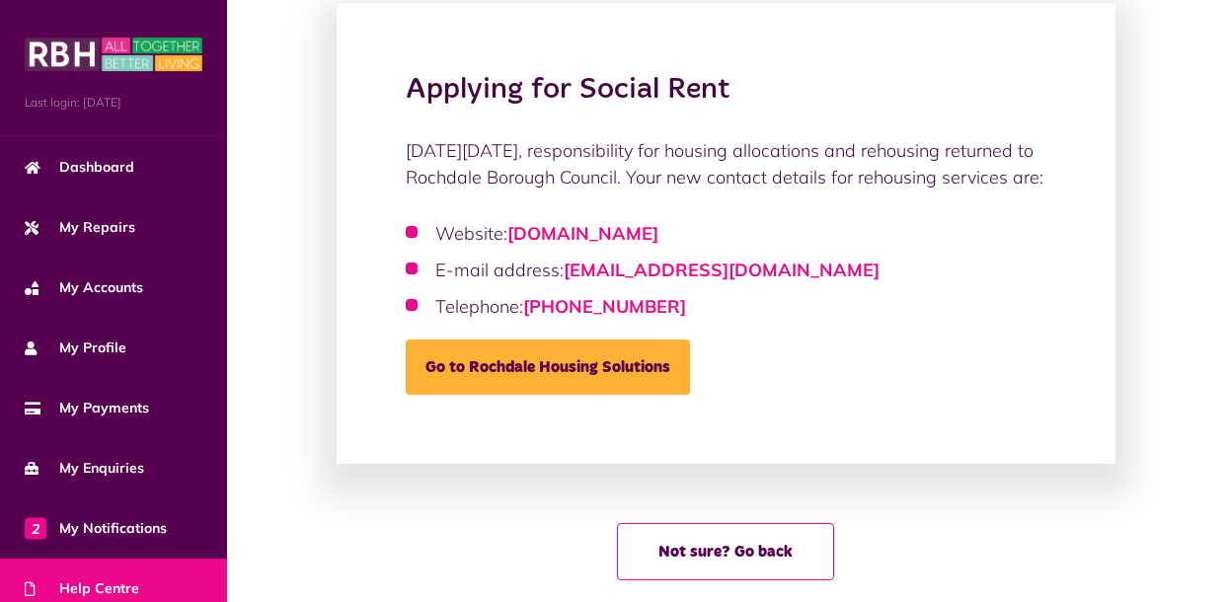
scroll to position [136, 0]
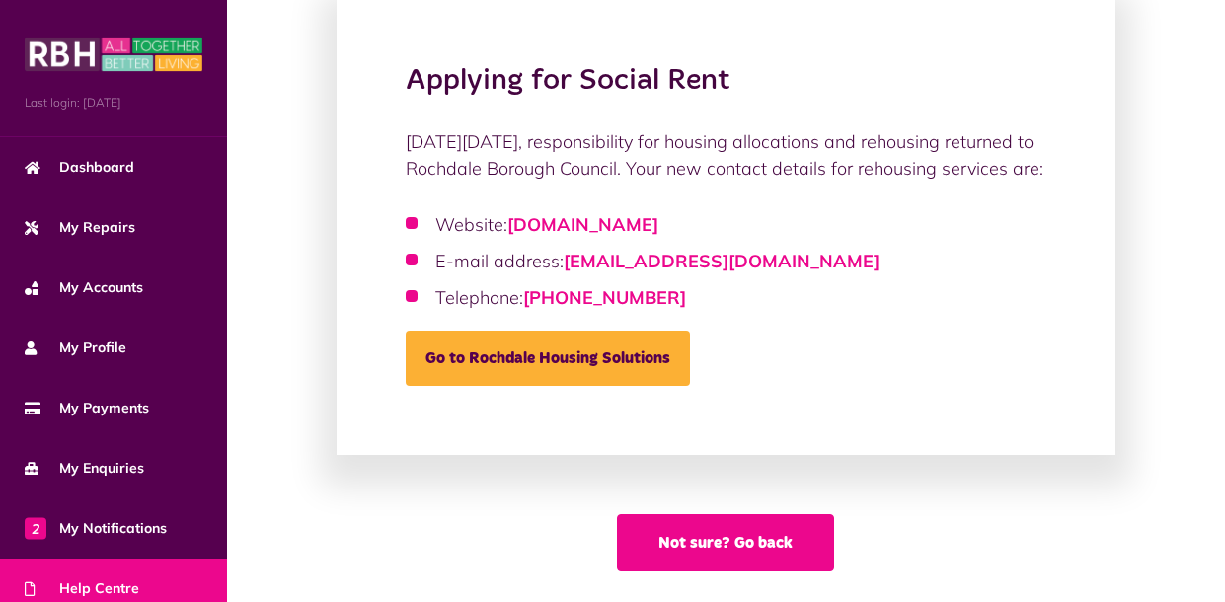
click at [662, 572] on button "Not sure? Go back" at bounding box center [725, 542] width 217 height 57
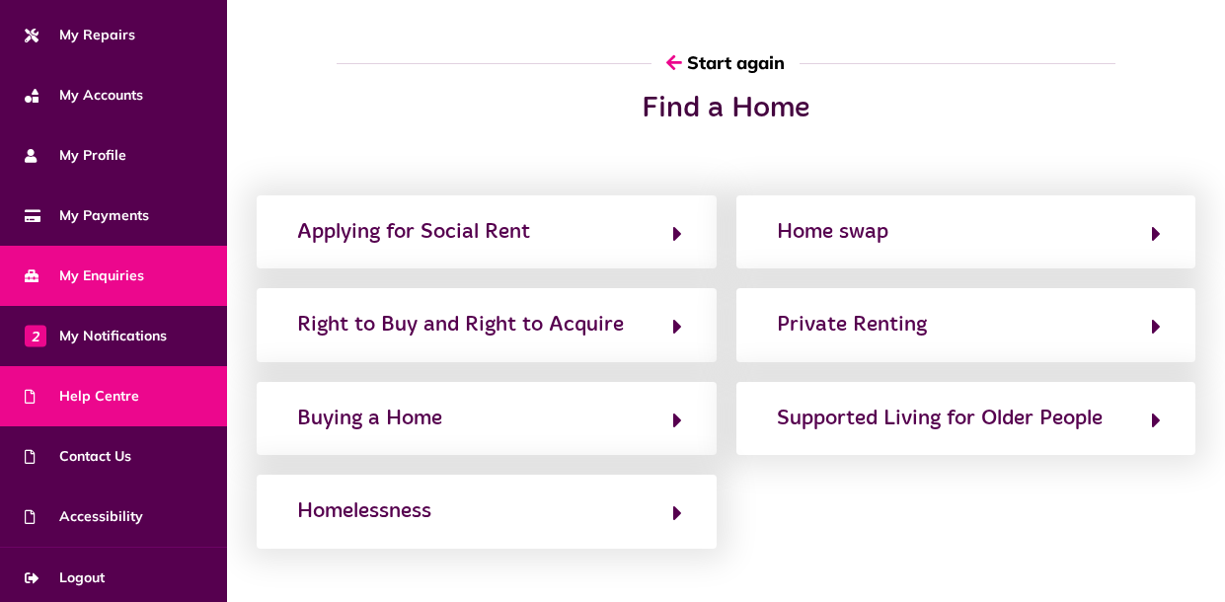
scroll to position [196, 0]
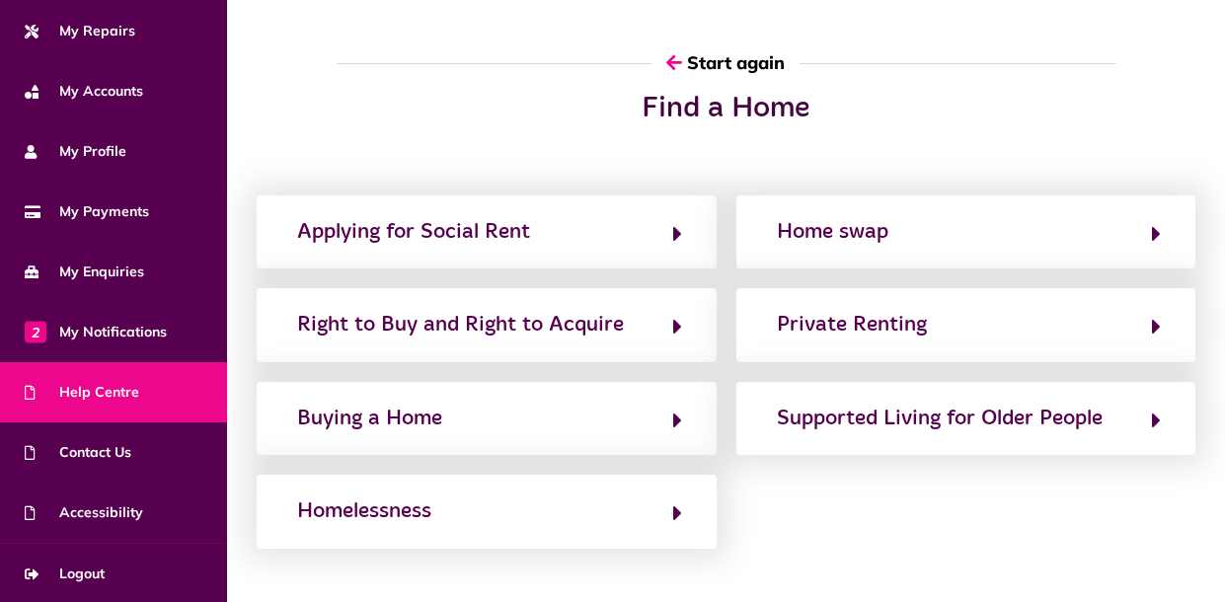
click at [127, 362] on link "Help Centre" at bounding box center [113, 392] width 227 height 60
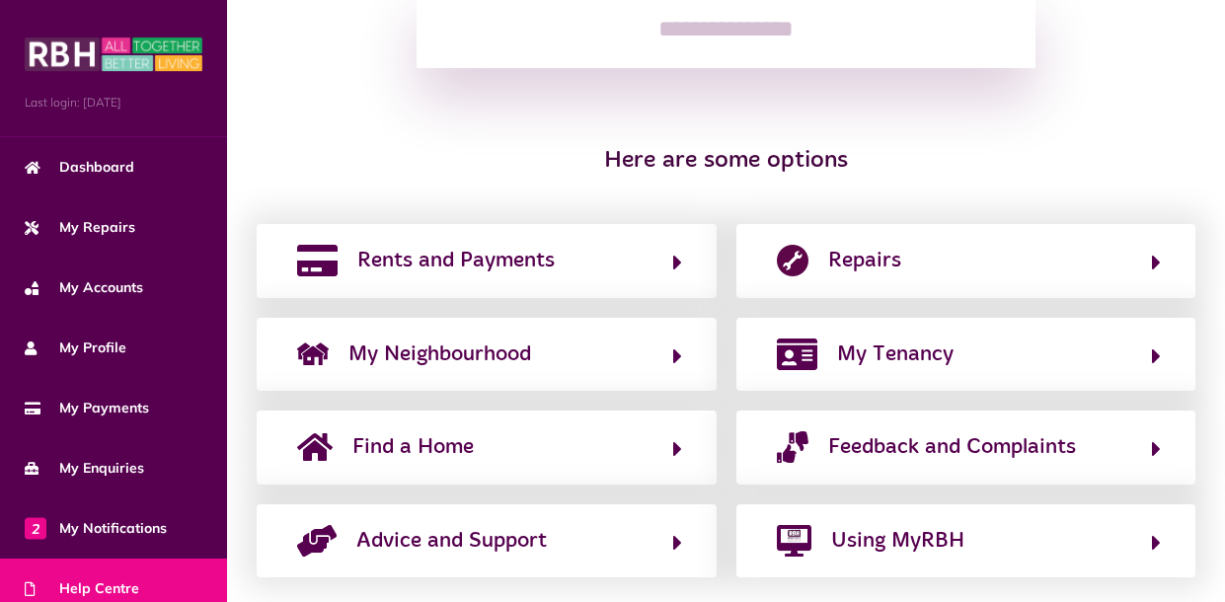
scroll to position [363, 0]
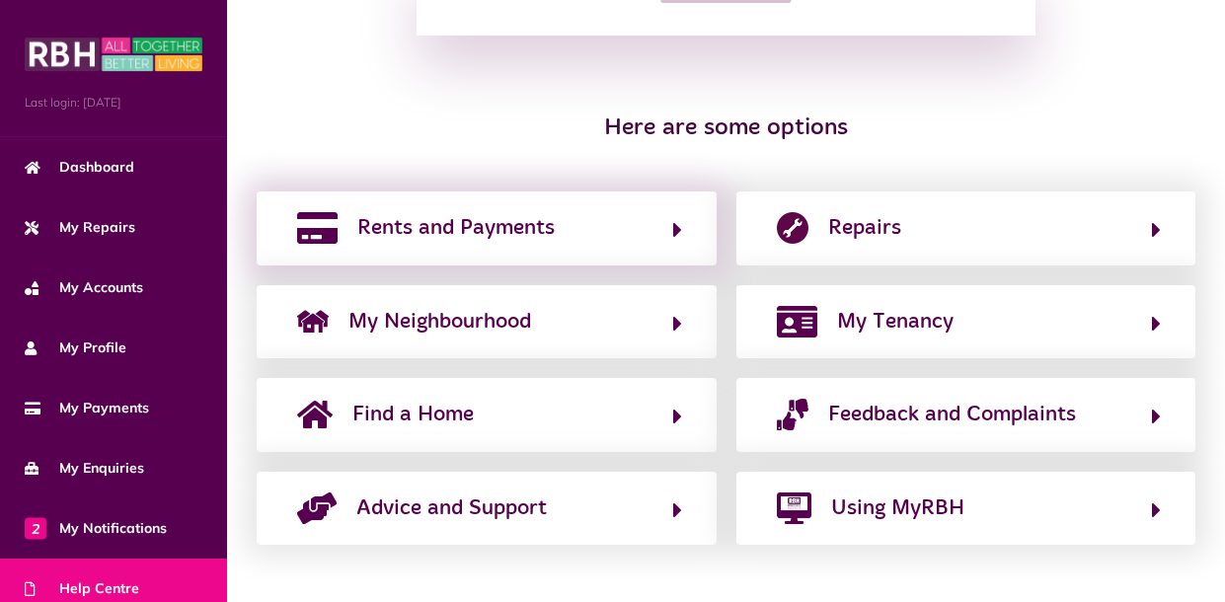
click at [452, 247] on div "Rents and Payments" at bounding box center [487, 228] width 460 height 73
click at [464, 239] on span "Rents and Payments" at bounding box center [455, 228] width 197 height 32
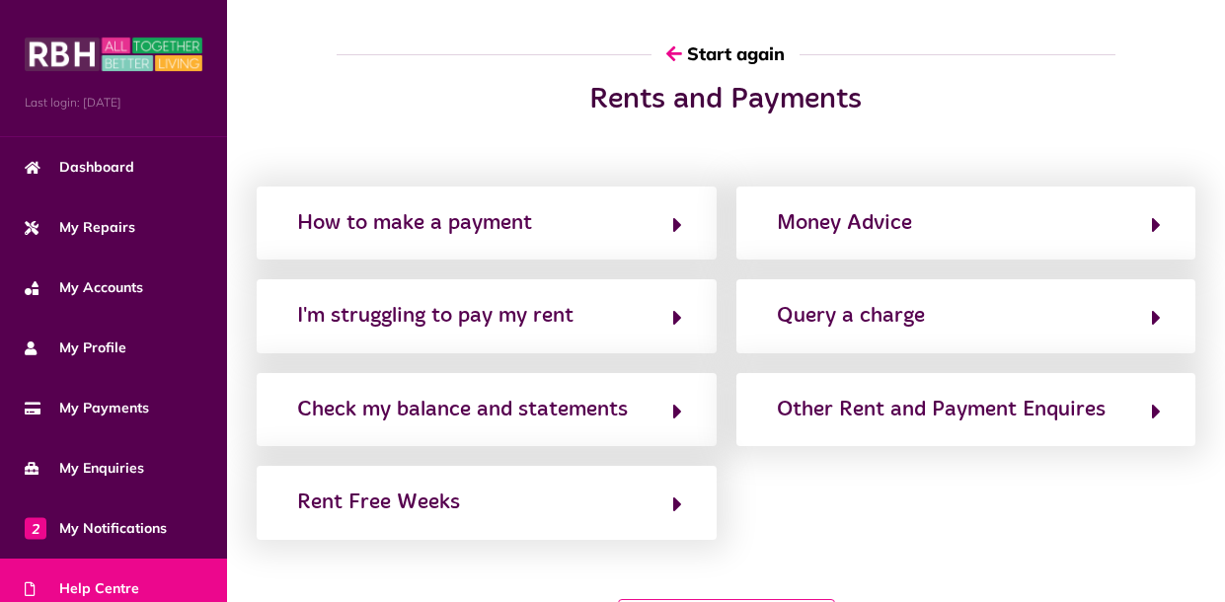
scroll to position [0, 0]
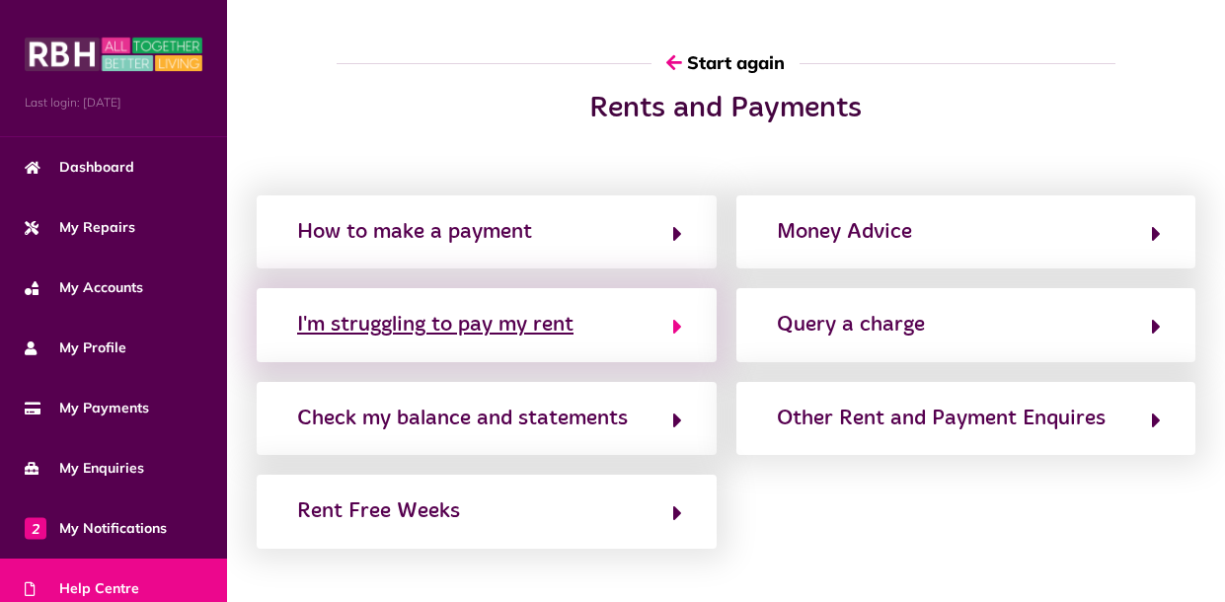
click at [455, 338] on div "I'm struggling to pay my rent" at bounding box center [435, 325] width 276 height 32
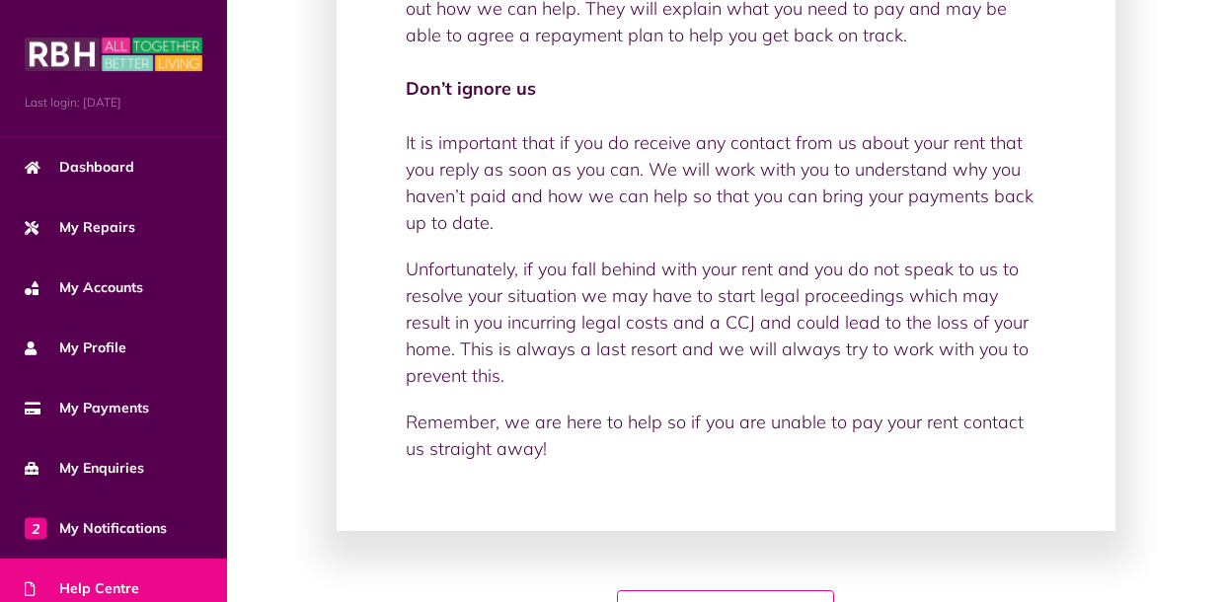
scroll to position [1393, 0]
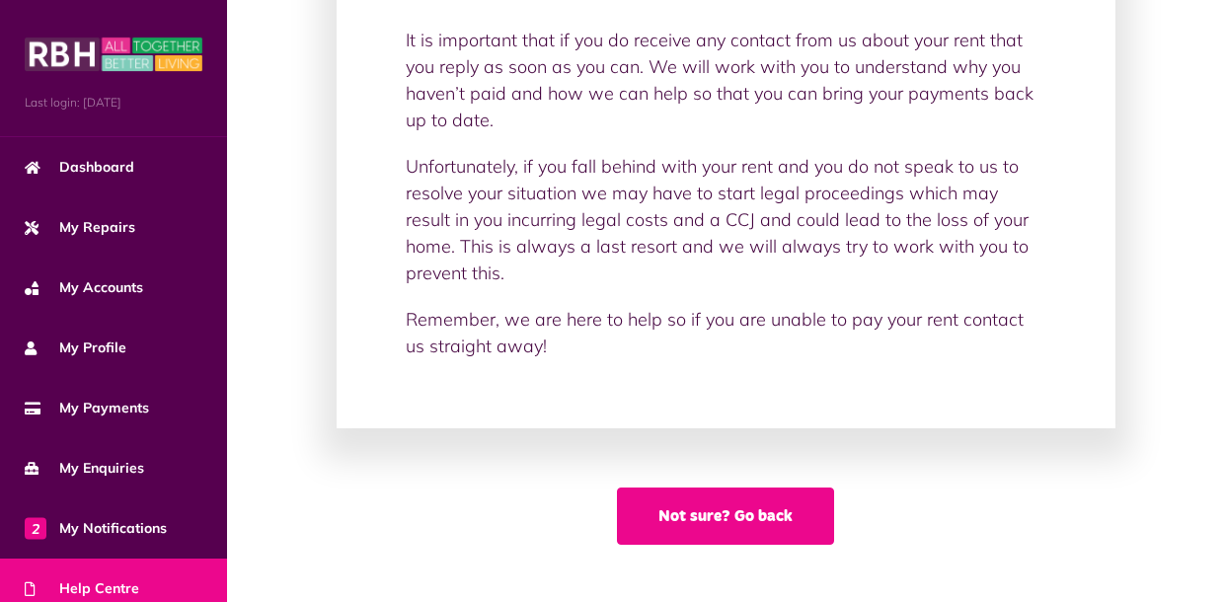
click at [690, 522] on button "Not sure? Go back" at bounding box center [725, 516] width 217 height 57
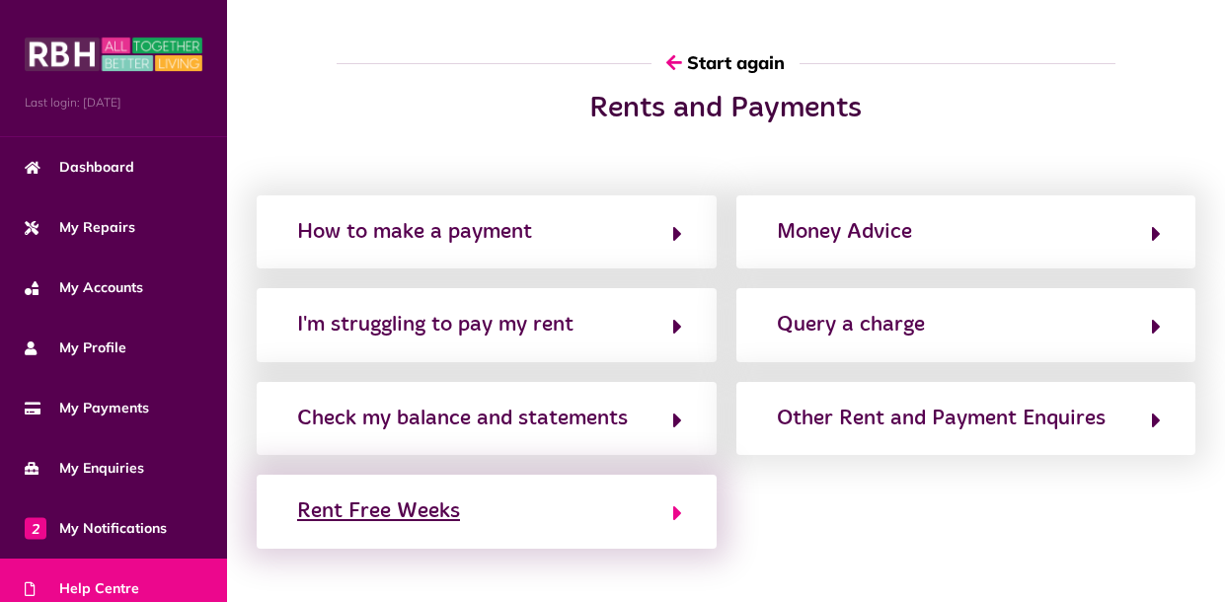
scroll to position [120, 0]
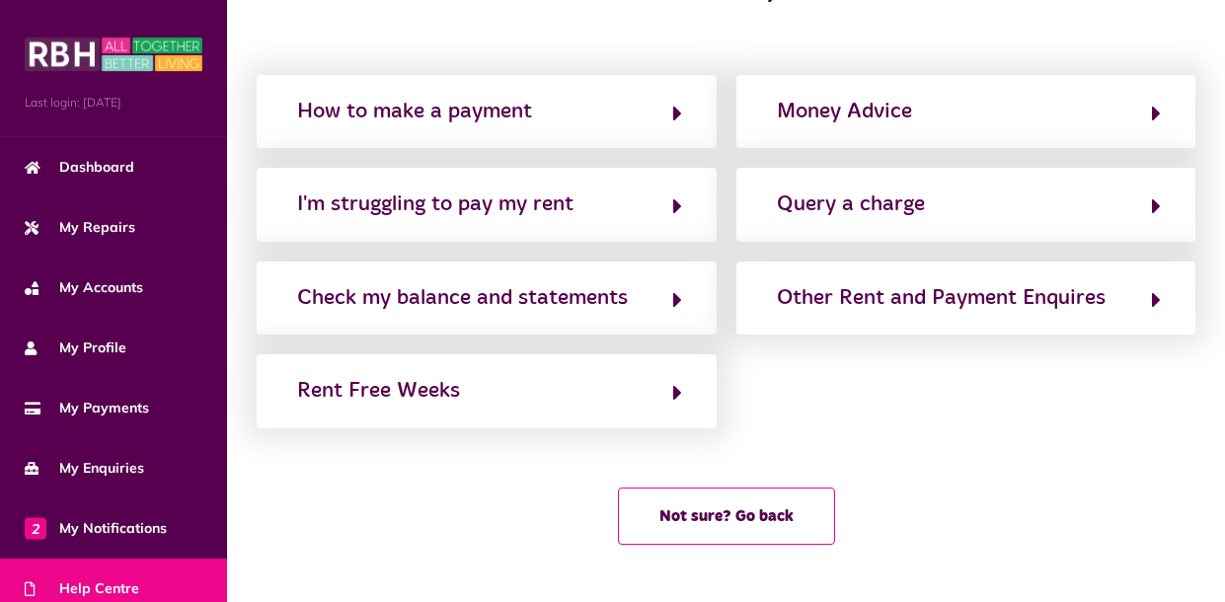
click at [616, 524] on div "Not sure? Go back" at bounding box center [726, 516] width 959 height 57
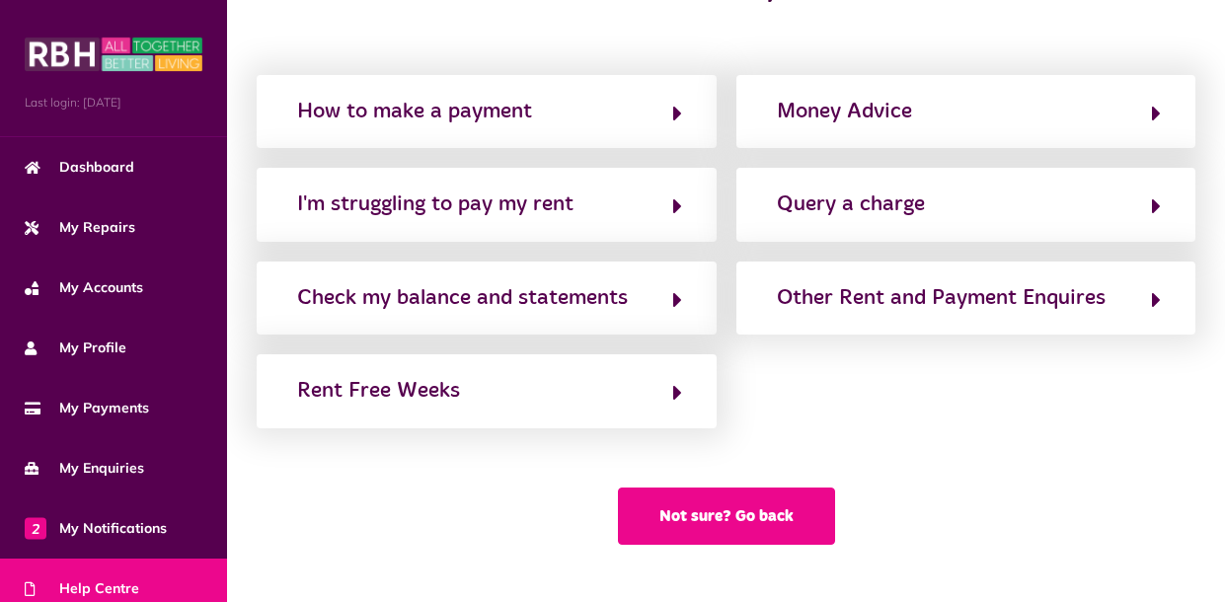
click at [650, 523] on button "Not sure? Go back" at bounding box center [726, 516] width 217 height 57
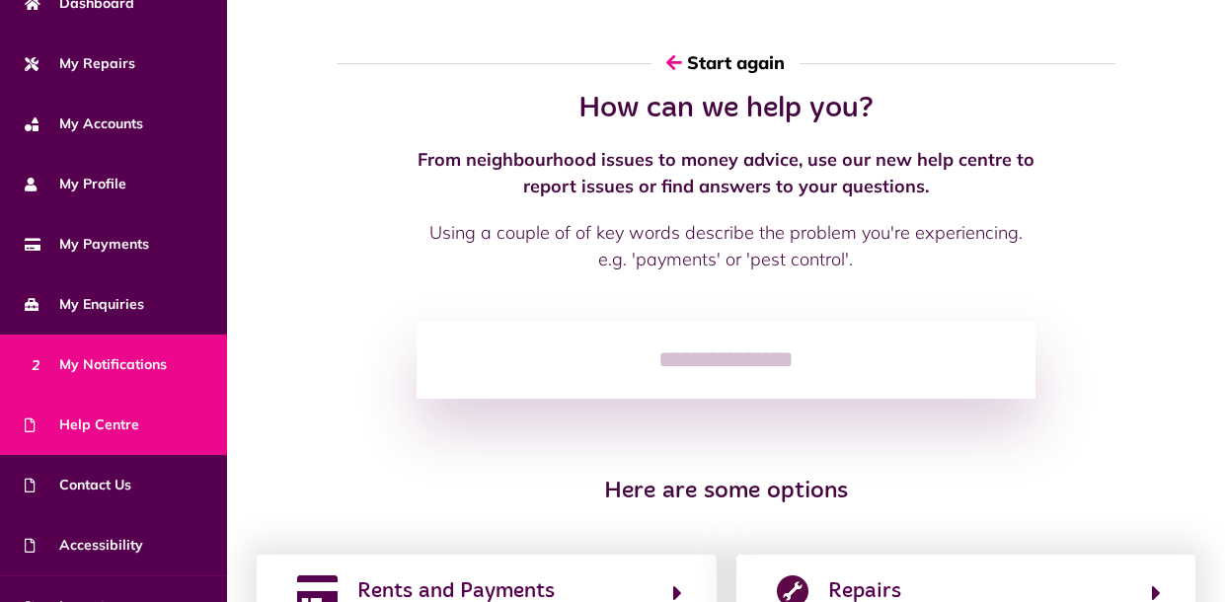
scroll to position [196, 0]
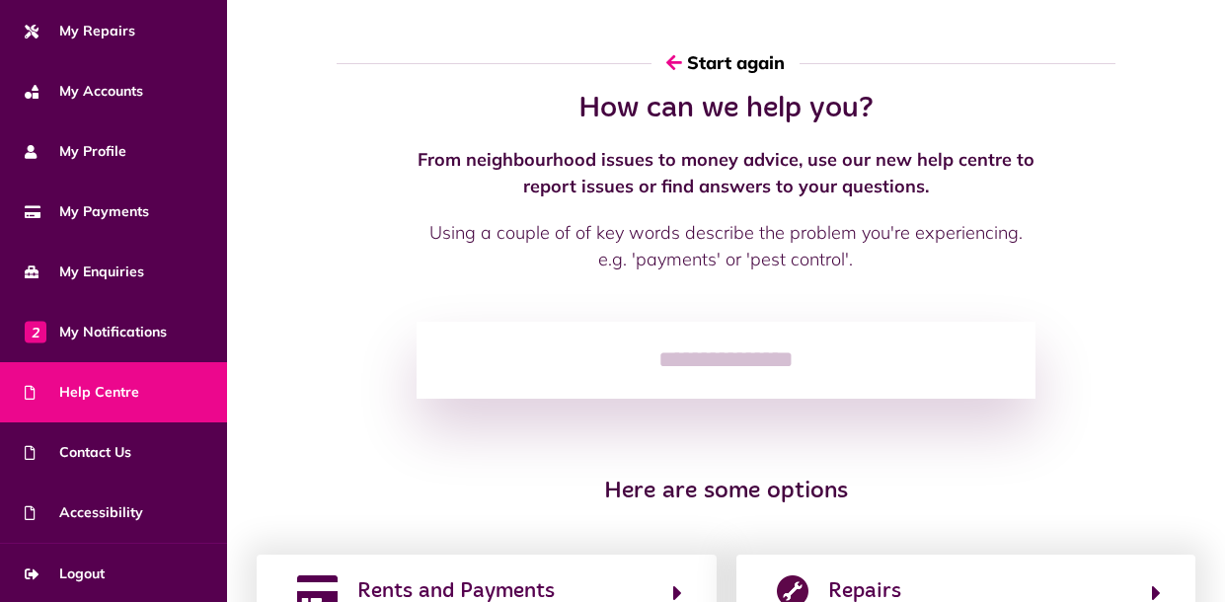
click at [140, 403] on link "Help Centre" at bounding box center [113, 392] width 227 height 60
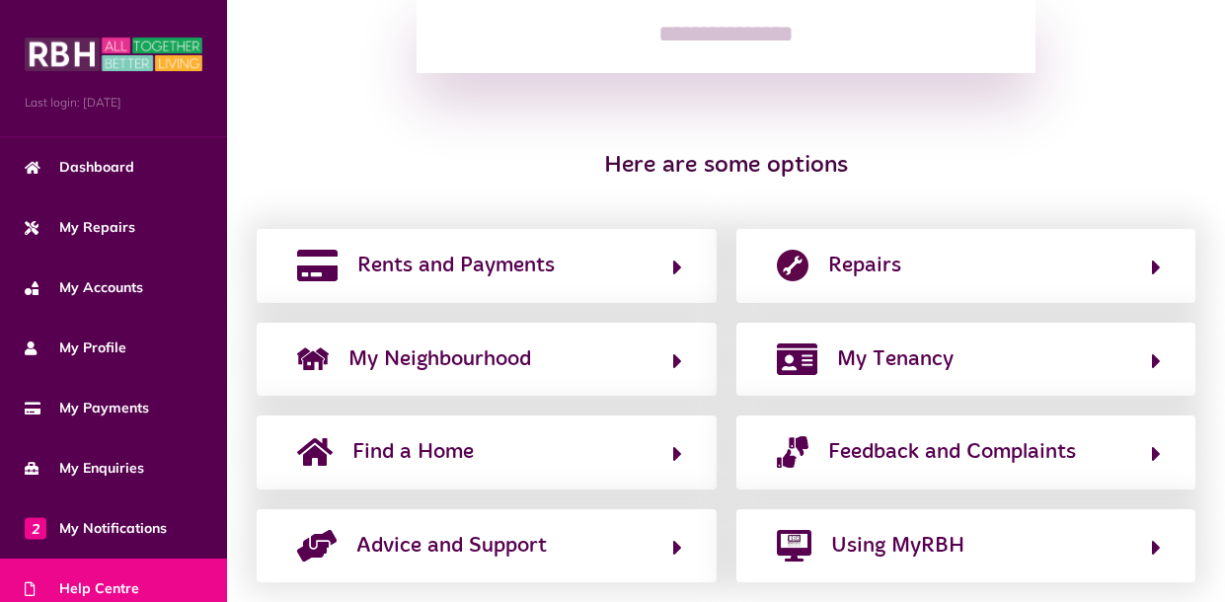
scroll to position [363, 0]
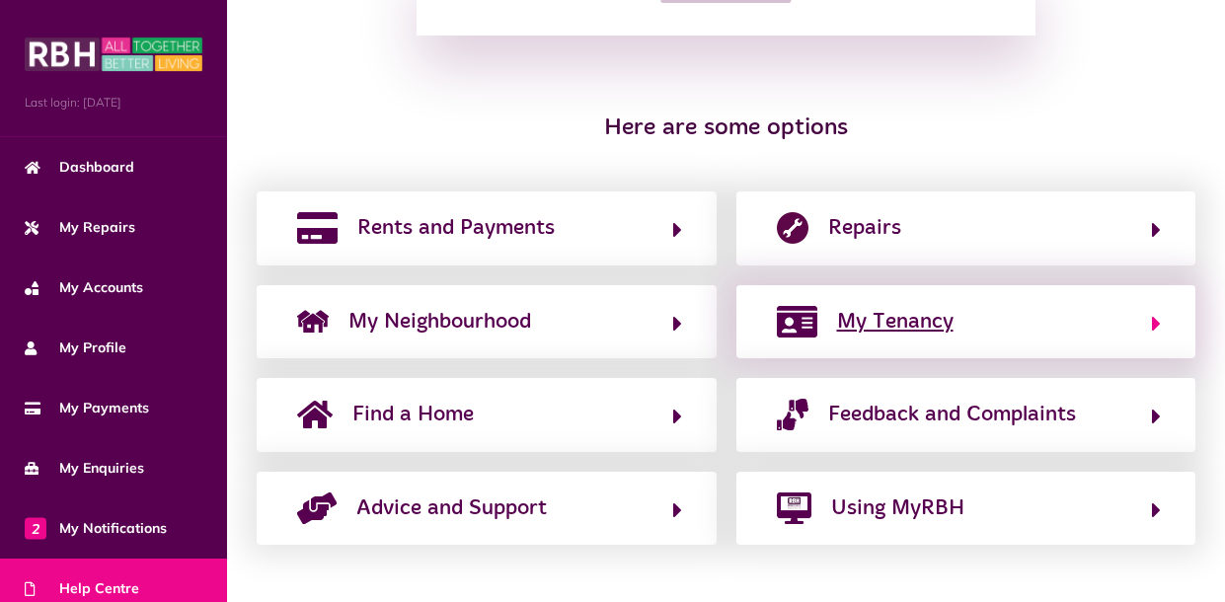
click at [893, 318] on span "My Tenancy" at bounding box center [895, 322] width 117 height 32
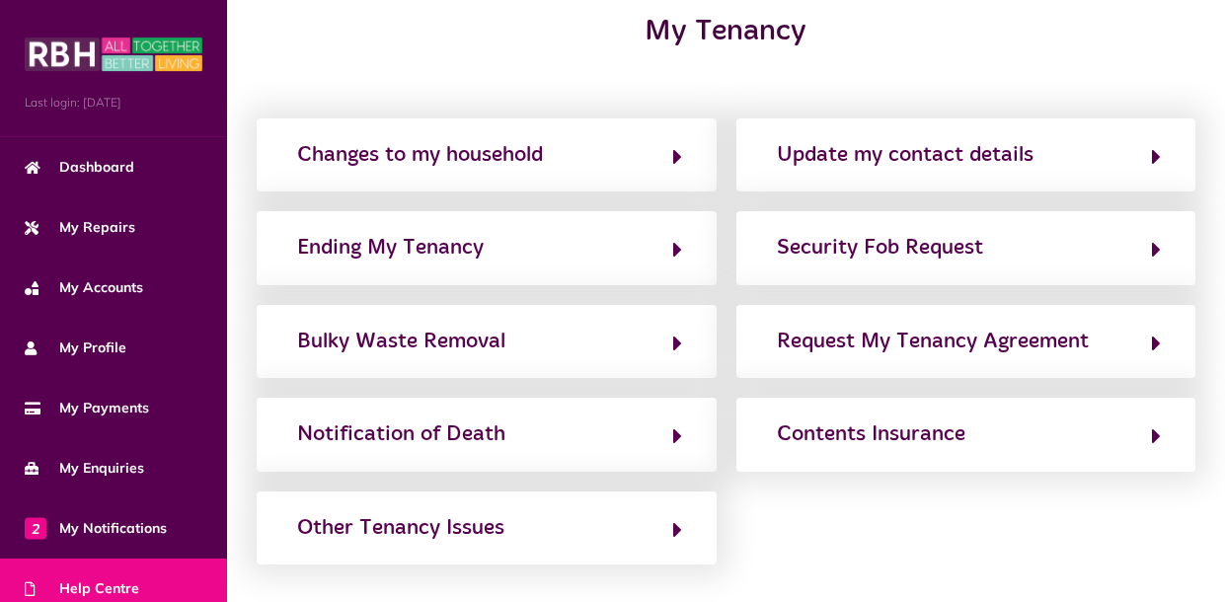
scroll to position [79, 0]
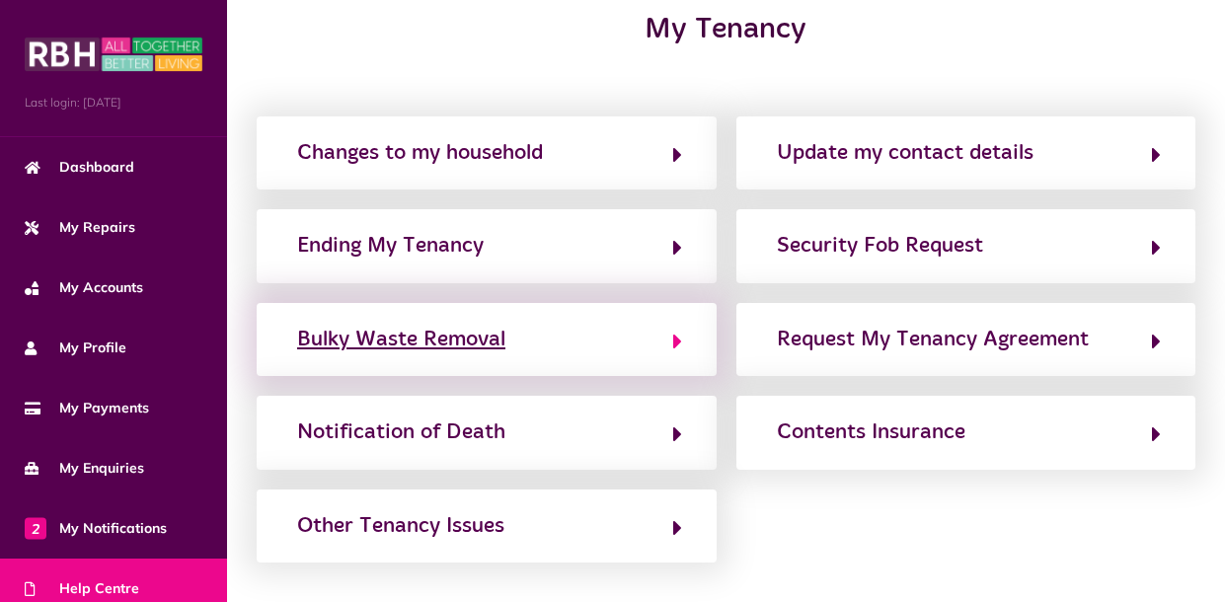
click at [570, 333] on button "Bulky Waste Removal" at bounding box center [486, 340] width 391 height 34
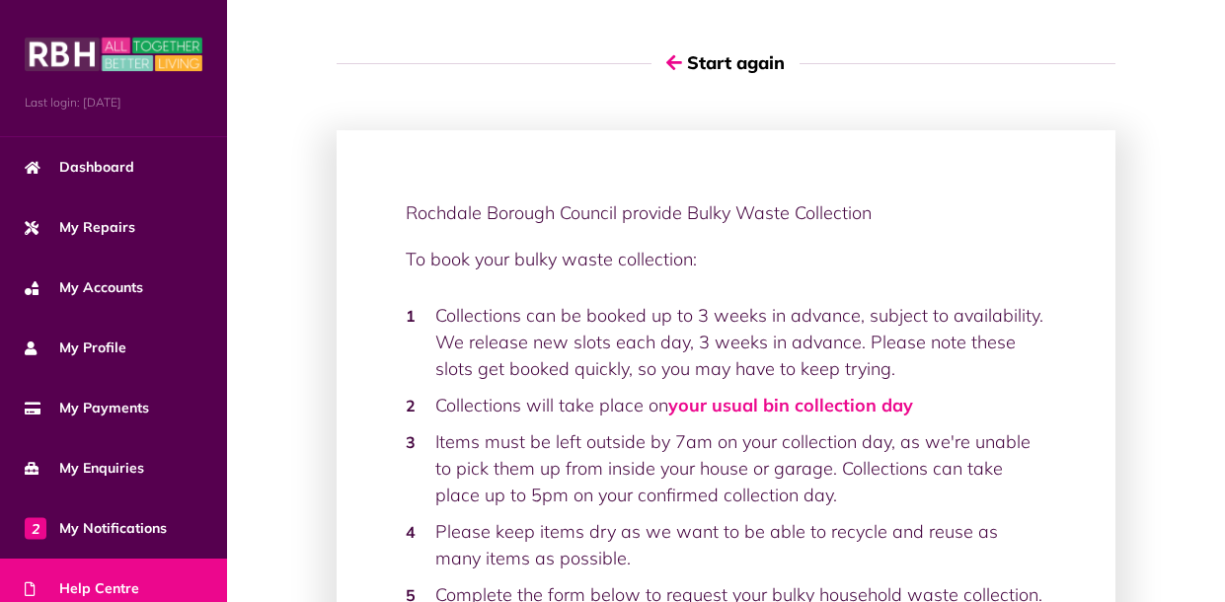
scroll to position [324, 0]
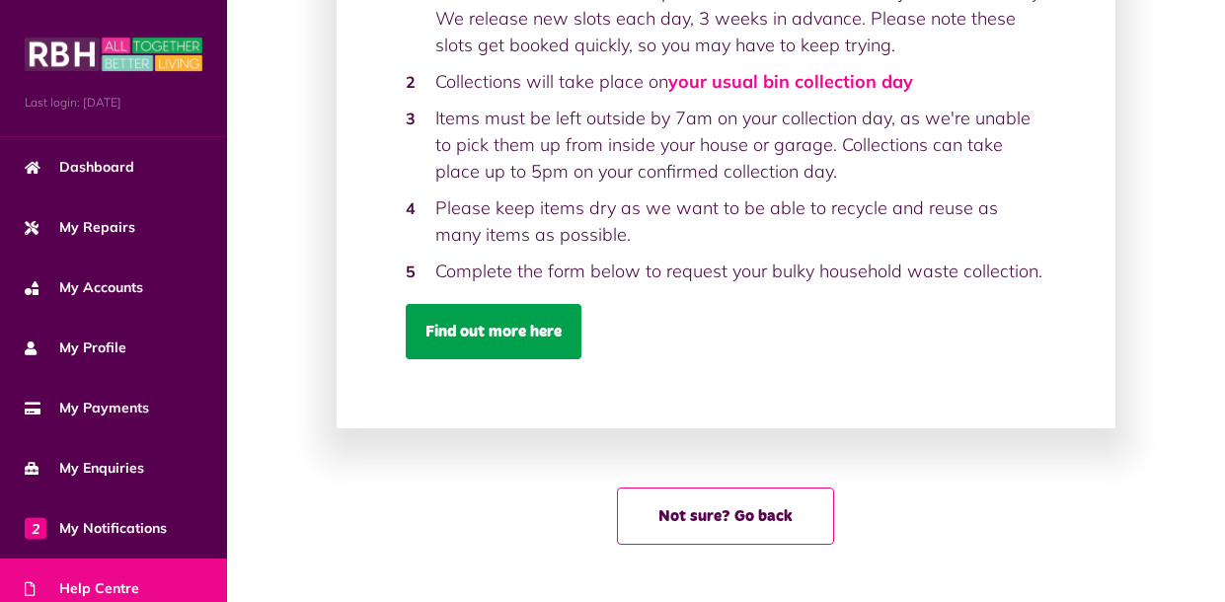
click at [540, 328] on link "Find out more here" at bounding box center [494, 331] width 176 height 55
